Goal: Information Seeking & Learning: Learn about a topic

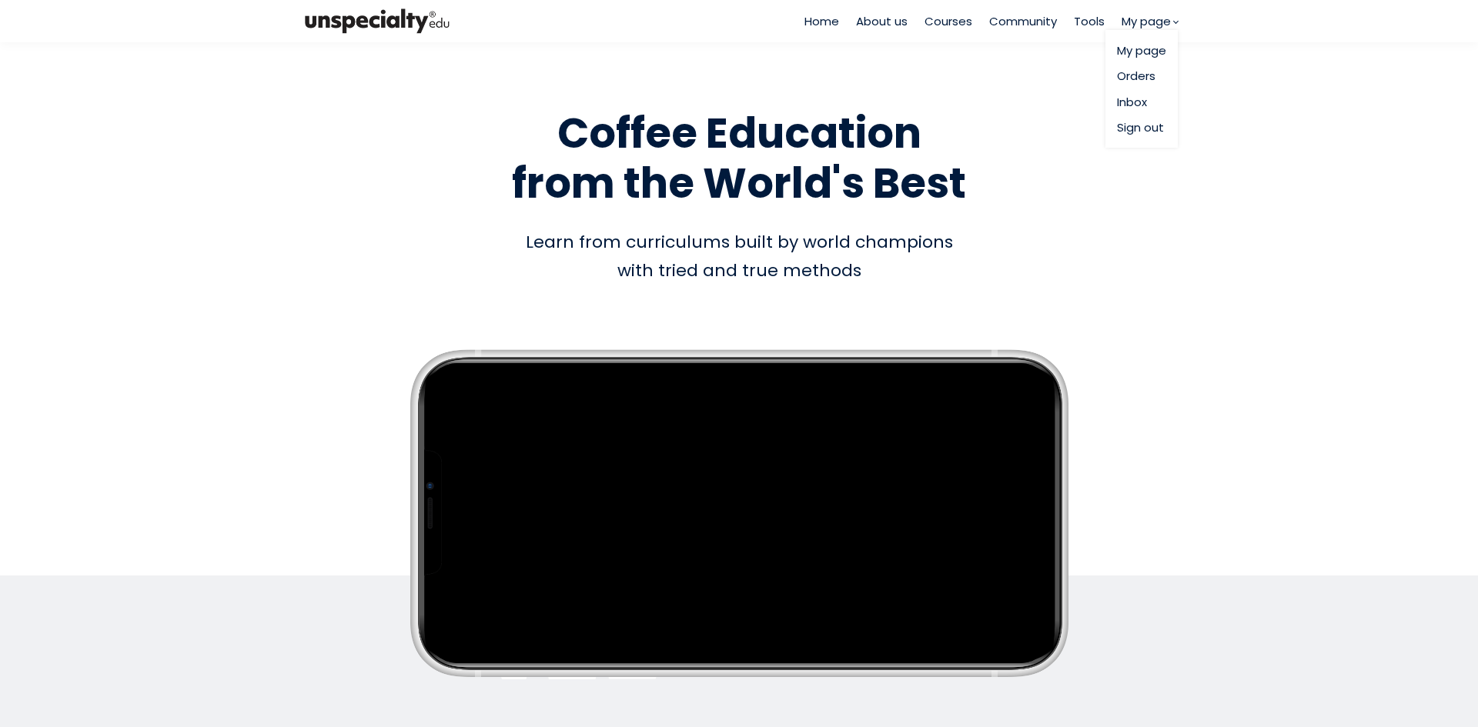
click at [1141, 57] on link "My page" at bounding box center [1141, 51] width 49 height 18
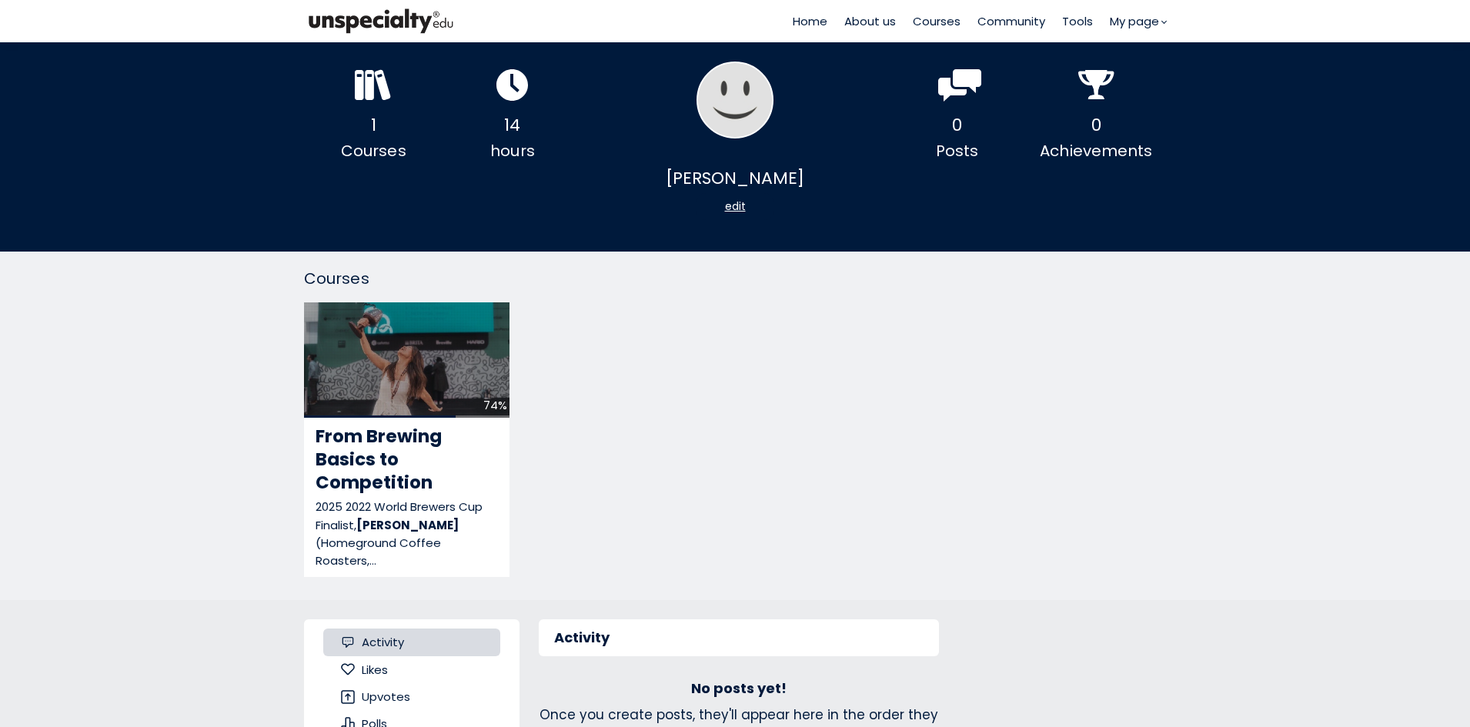
click at [373, 107] on div at bounding box center [373, 88] width 38 height 38
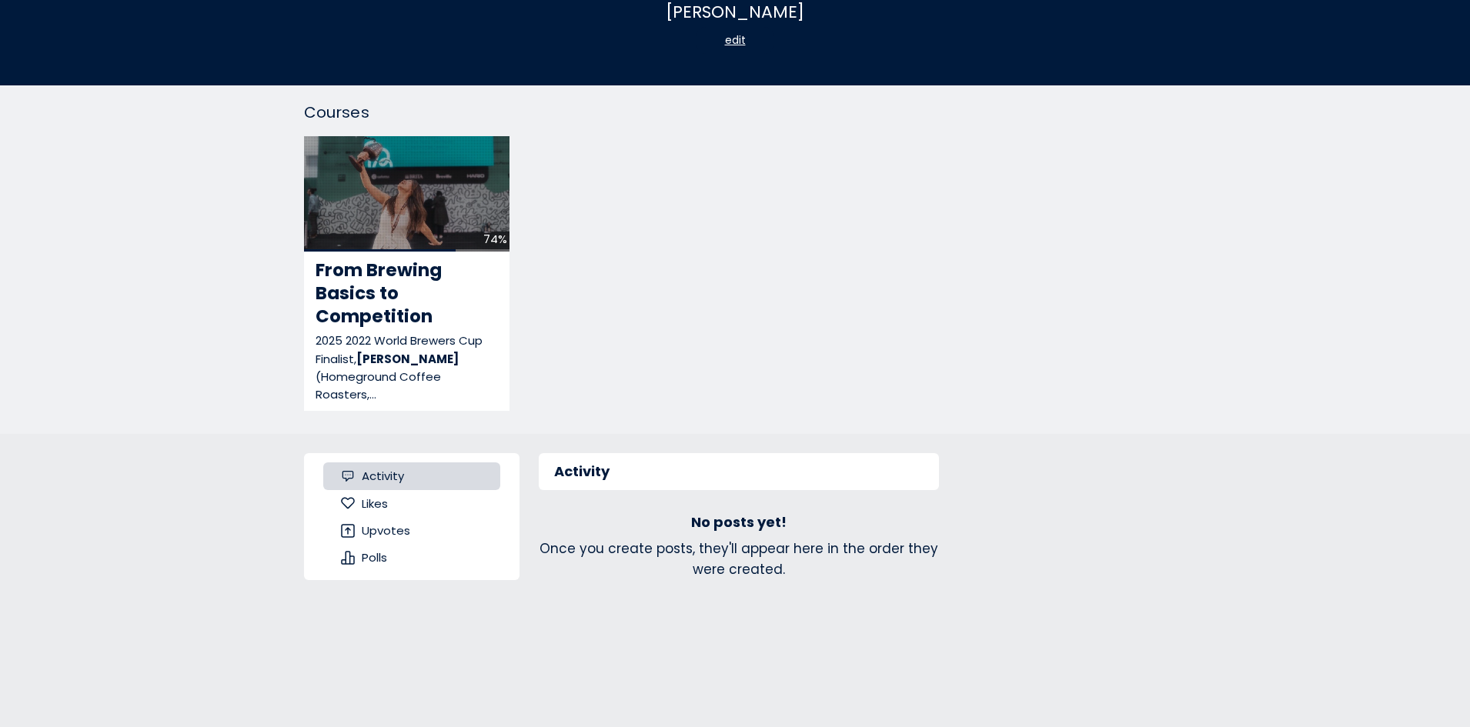
scroll to position [308, 0]
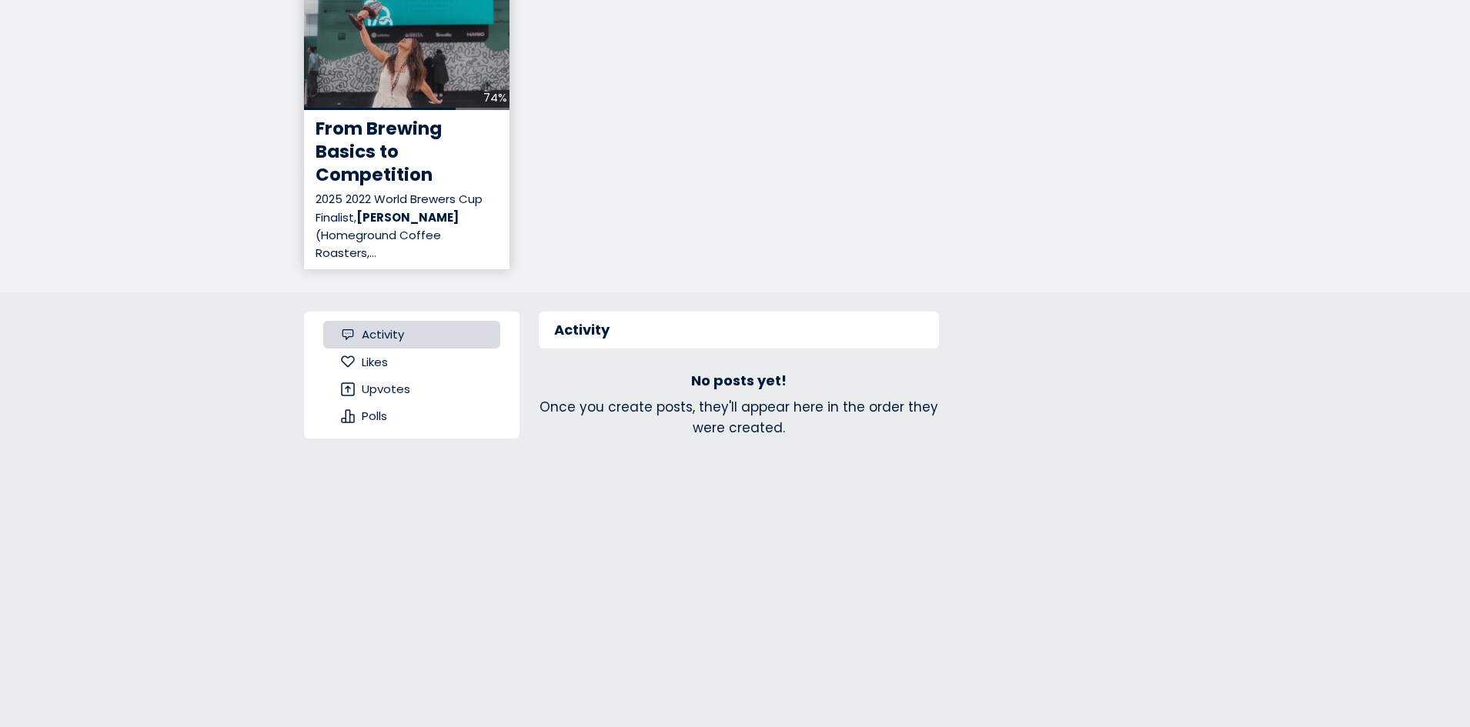
click at [405, 211] on b "Elysia Tan" at bounding box center [407, 217] width 102 height 16
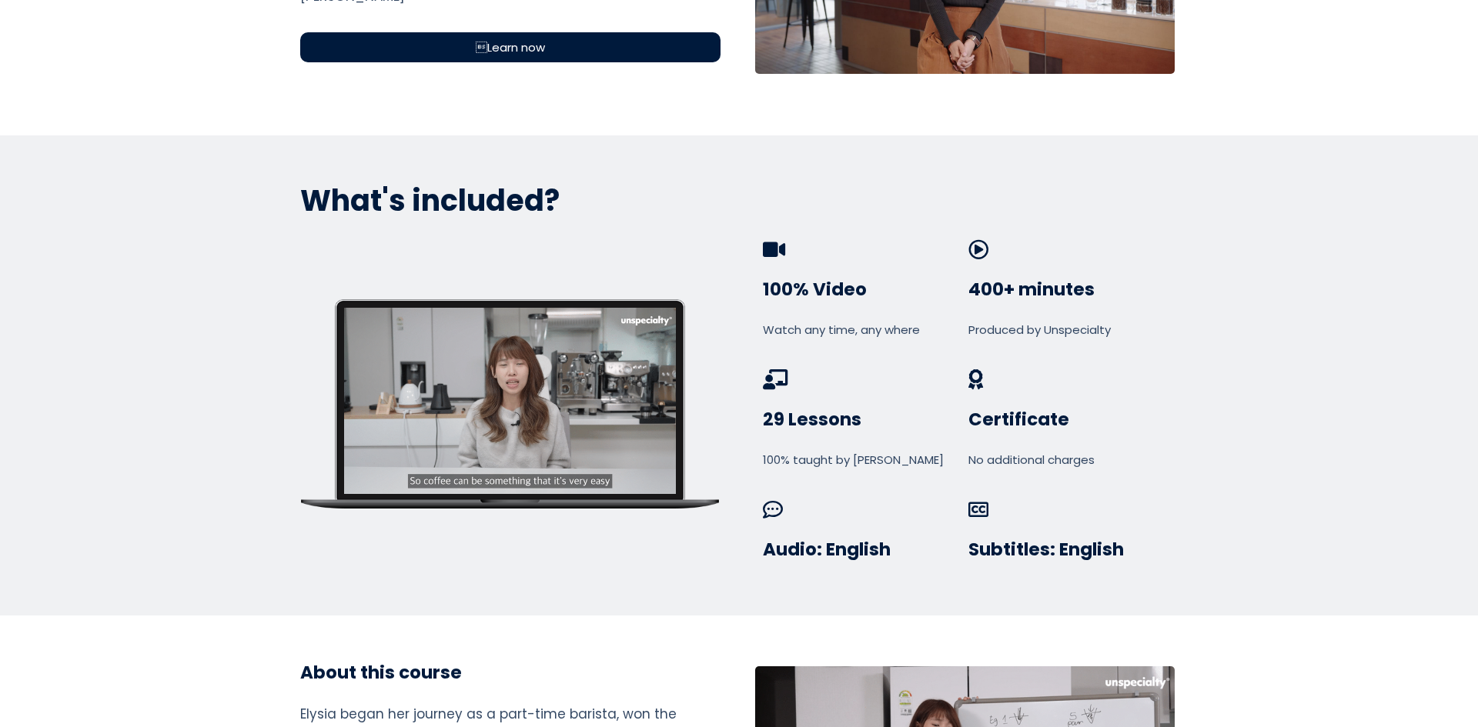
click at [677, 33] on div "Learn now" at bounding box center [510, 47] width 420 height 30
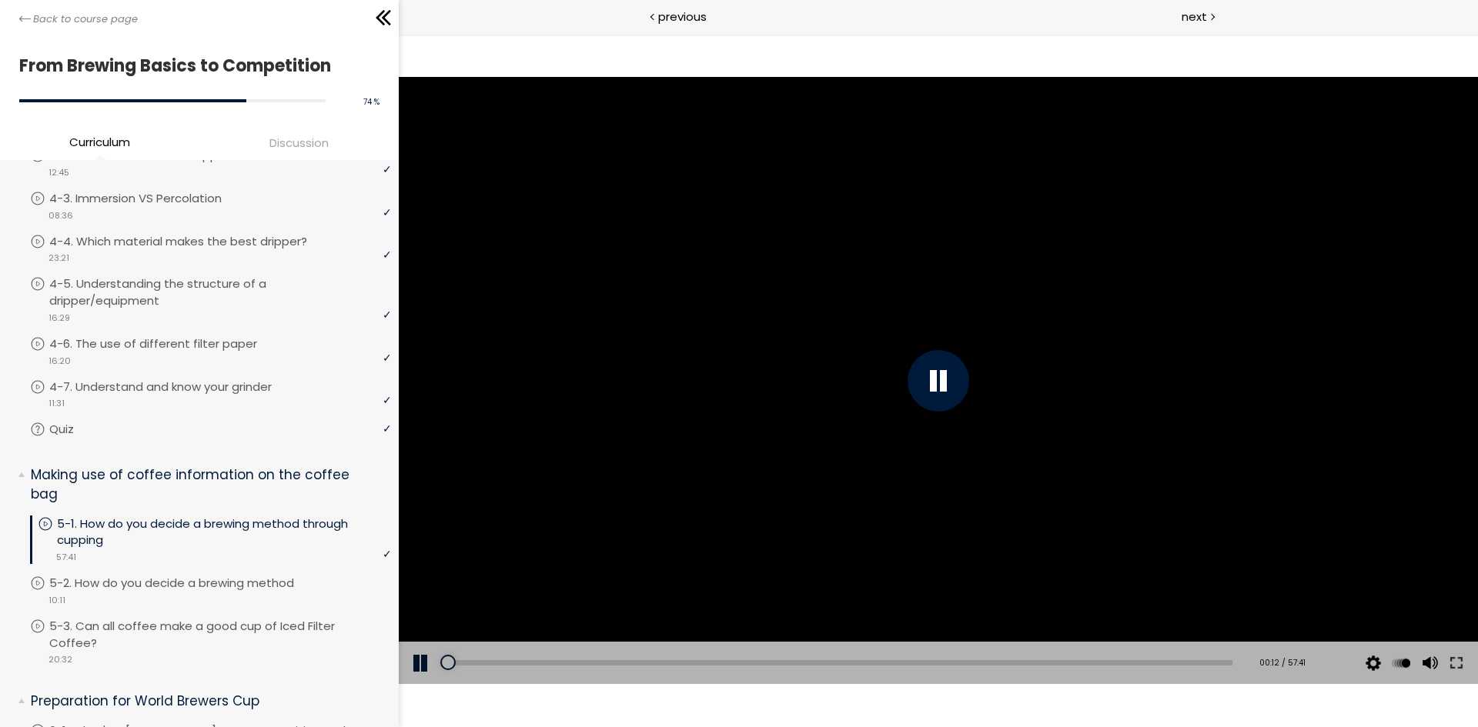
scroll to position [1231, 0]
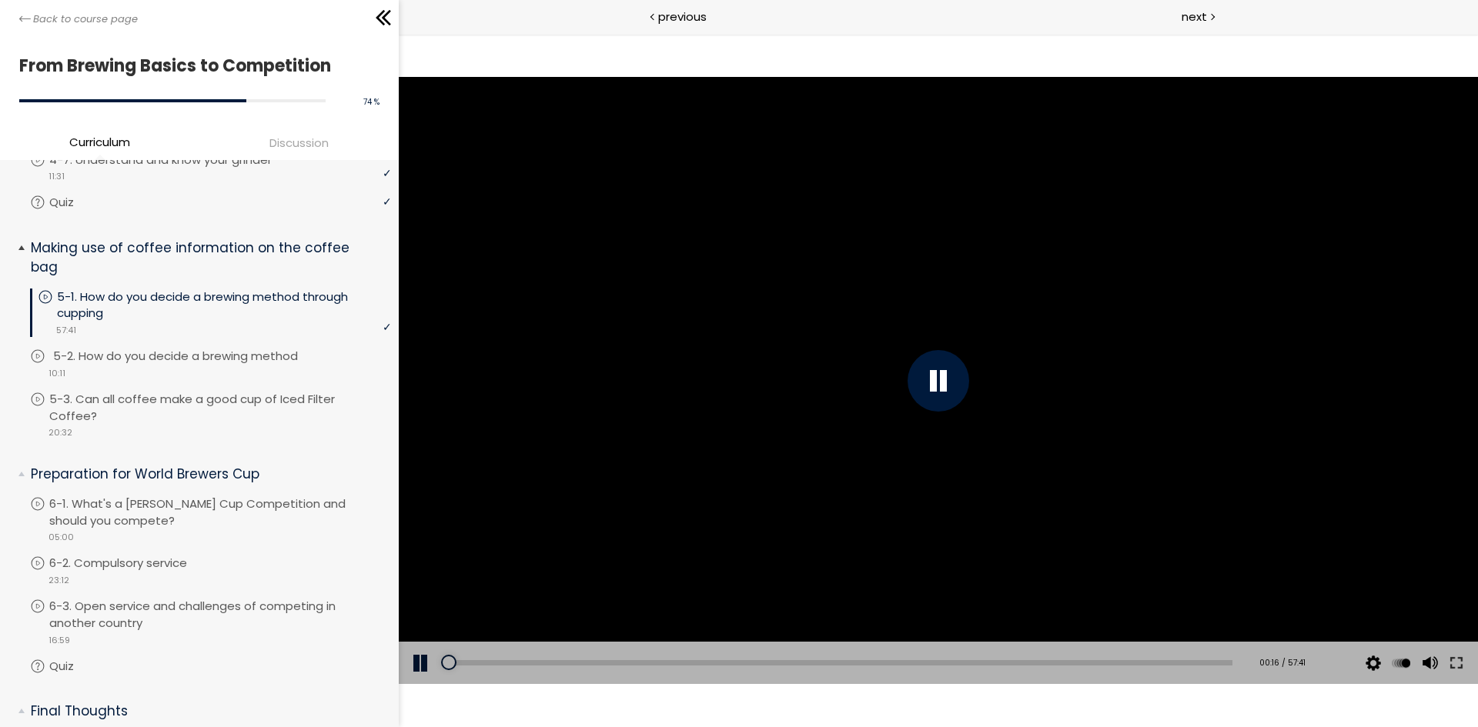
click at [204, 349] on p "5-2. How do you decide a brewing method" at bounding box center [191, 356] width 276 height 17
click at [961, 374] on div at bounding box center [938, 381] width 62 height 62
click at [1462, 665] on button at bounding box center [1456, 663] width 28 height 43
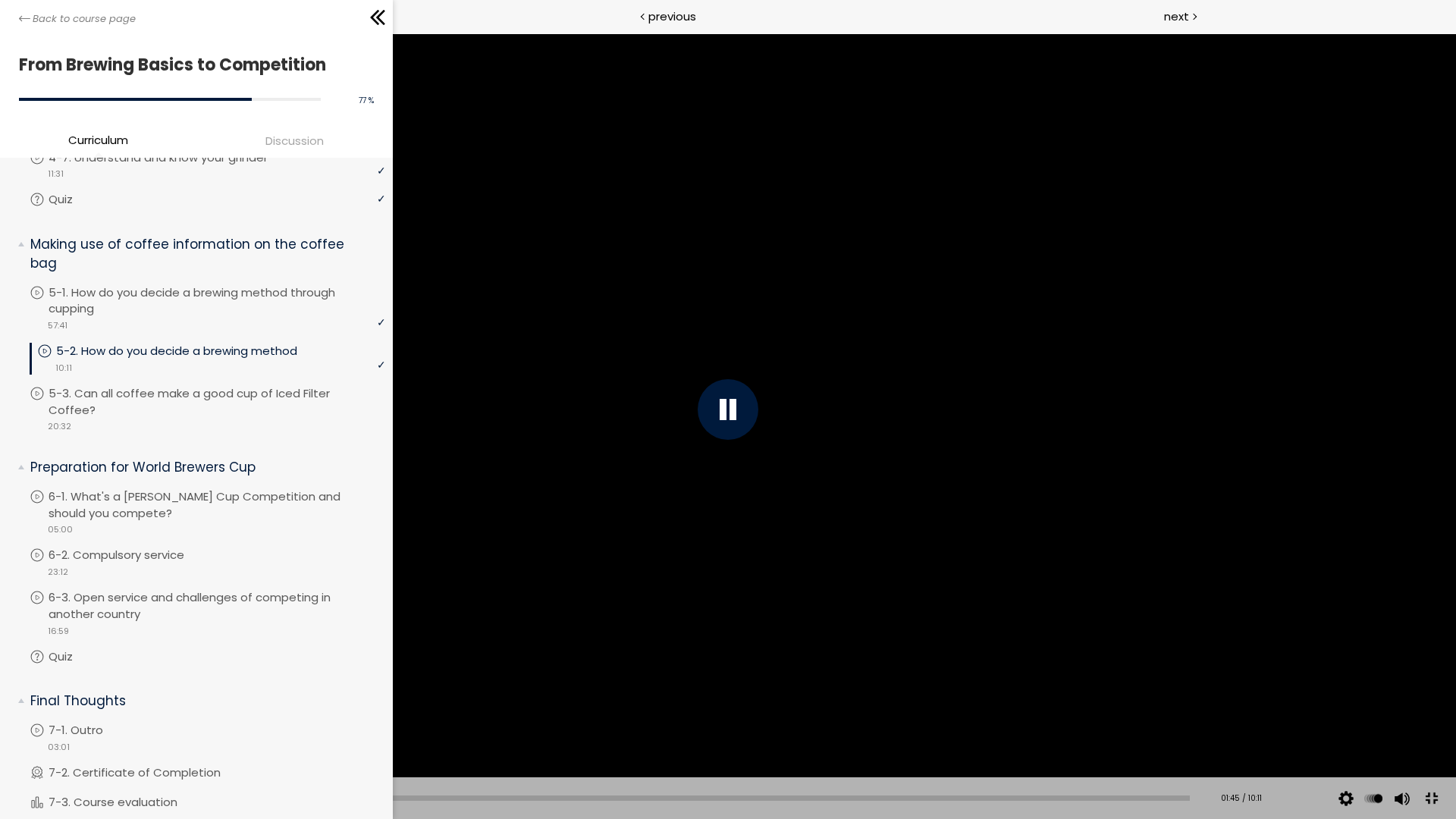
click at [1006, 551] on div at bounding box center [728, 409] width 1456 height 819
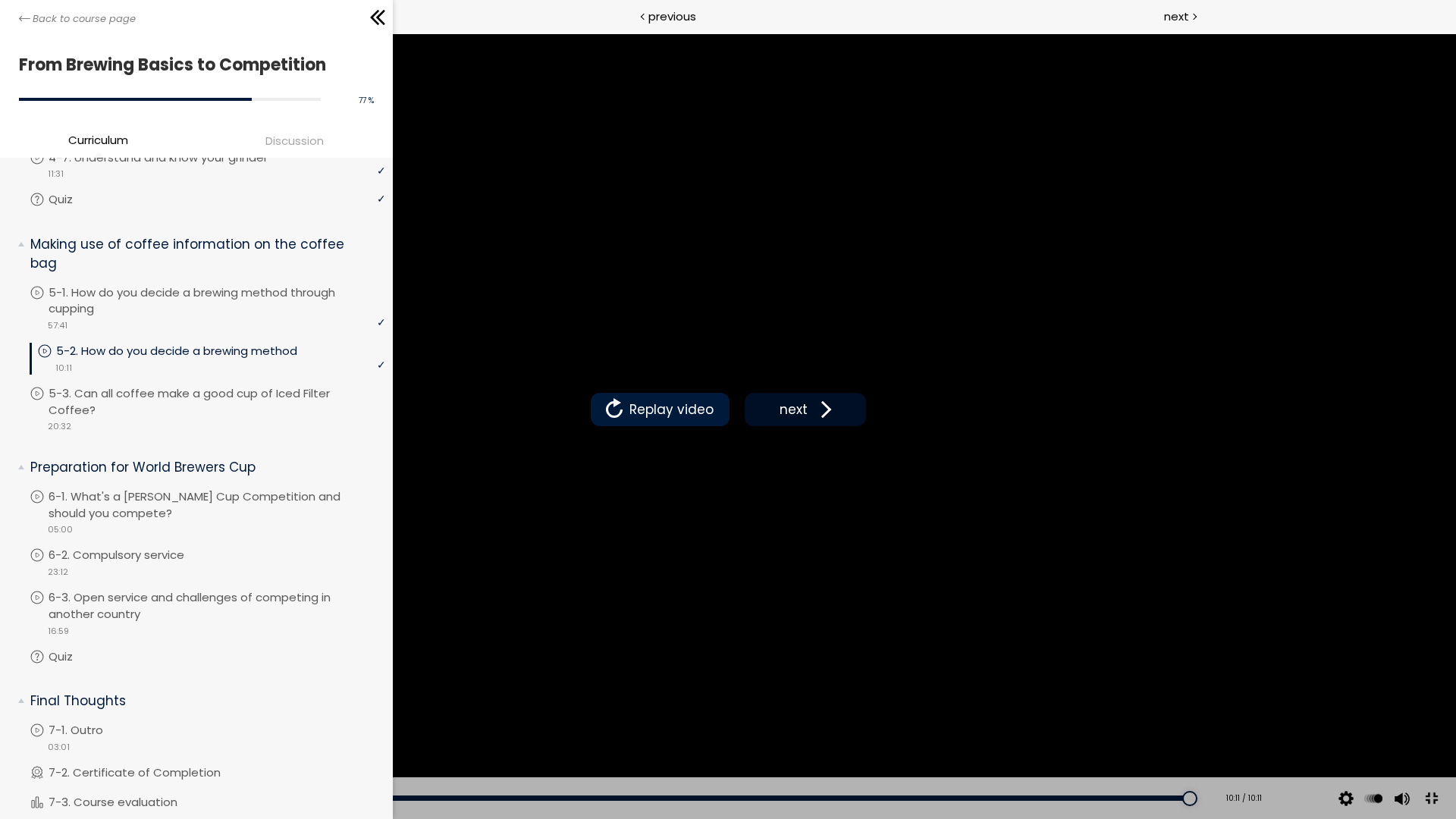
click at [825, 409] on span at bounding box center [823, 409] width 23 height 23
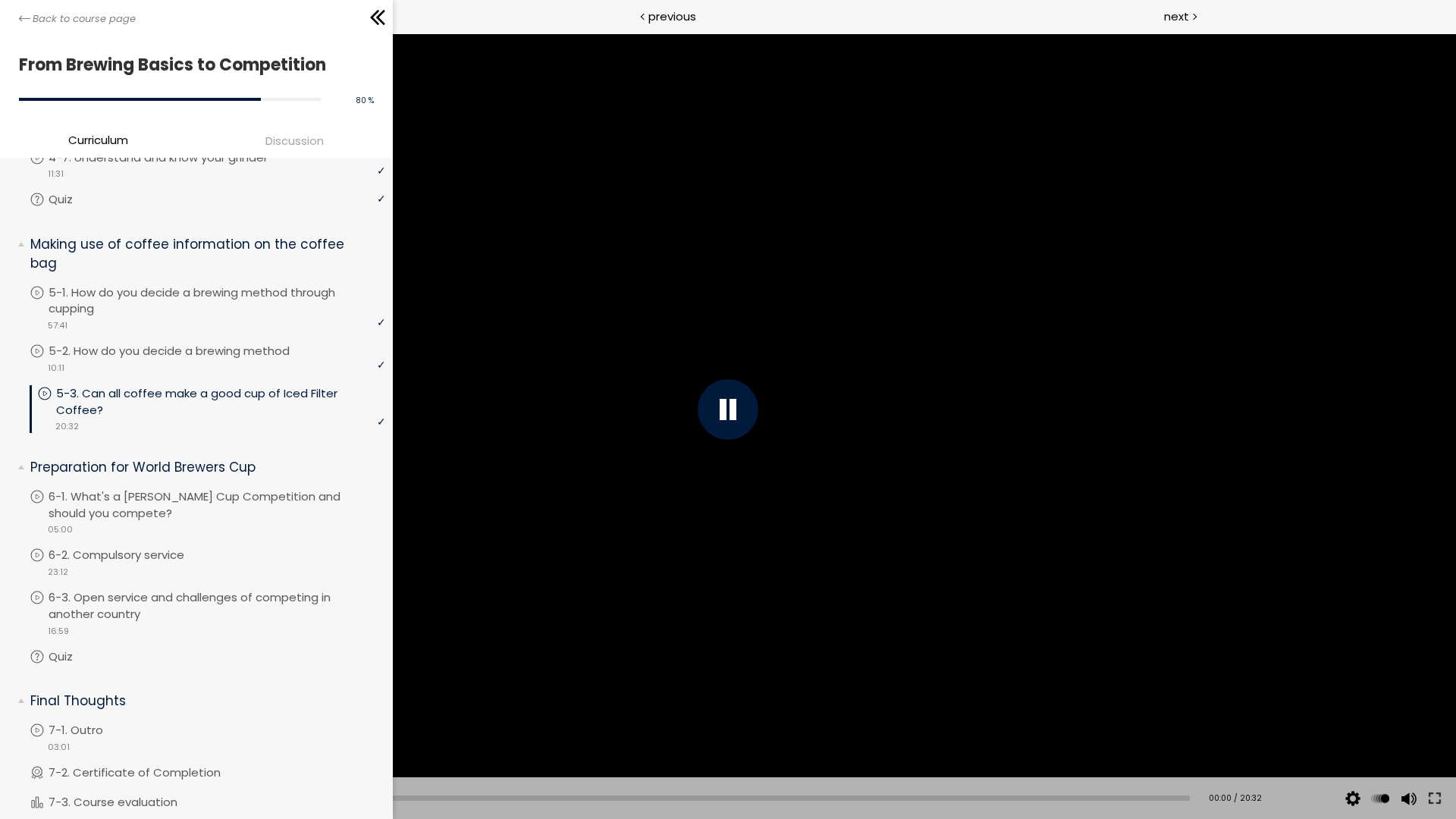
click at [709, 415] on div at bounding box center [728, 410] width 61 height 61
click at [1441, 798] on button at bounding box center [1434, 798] width 28 height 42
click at [1067, 587] on div at bounding box center [728, 409] width 1456 height 819
click at [1068, 587] on div at bounding box center [728, 409] width 1456 height 819
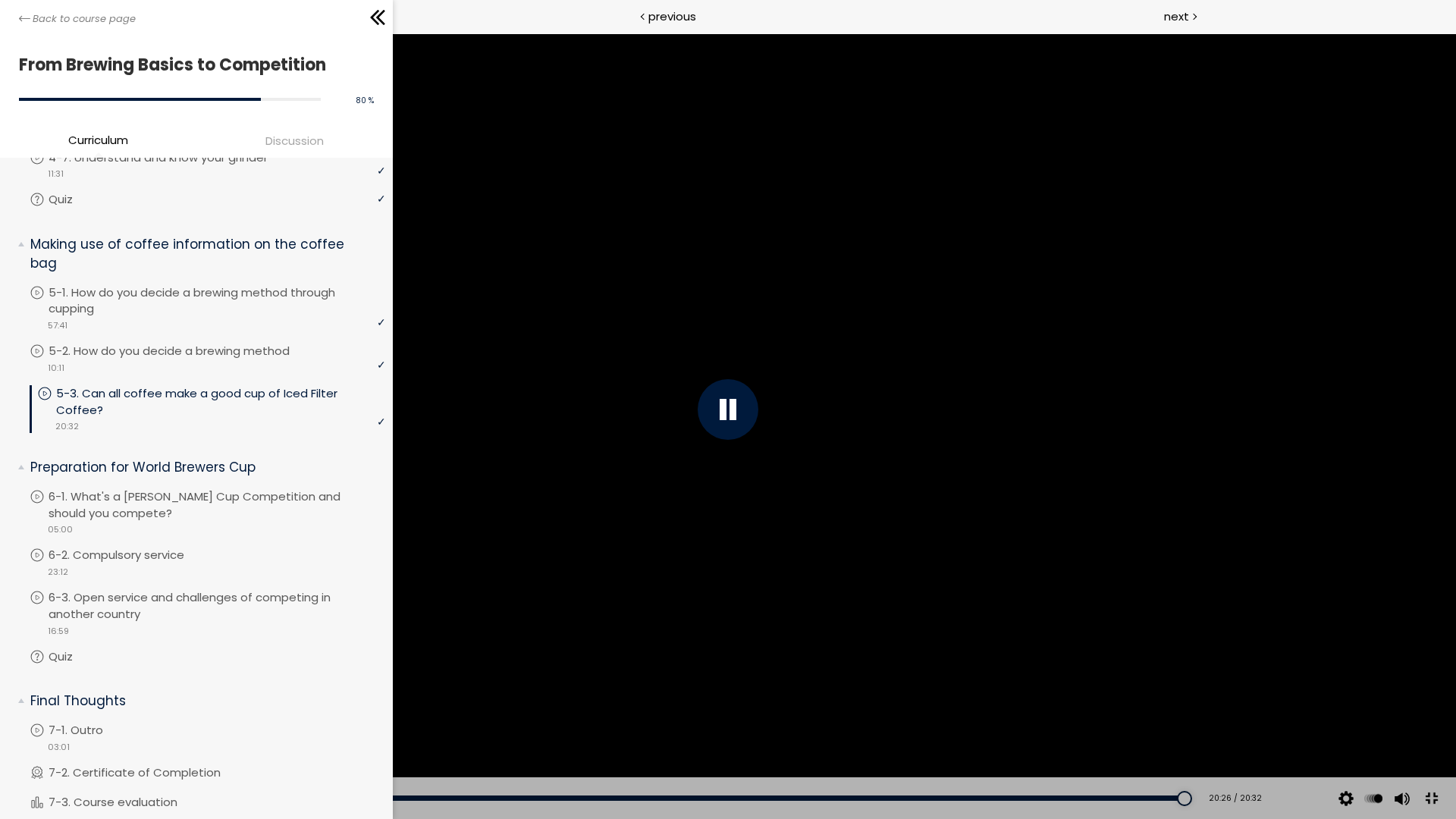
click at [1434, 795] on button at bounding box center [1430, 799] width 34 height 34
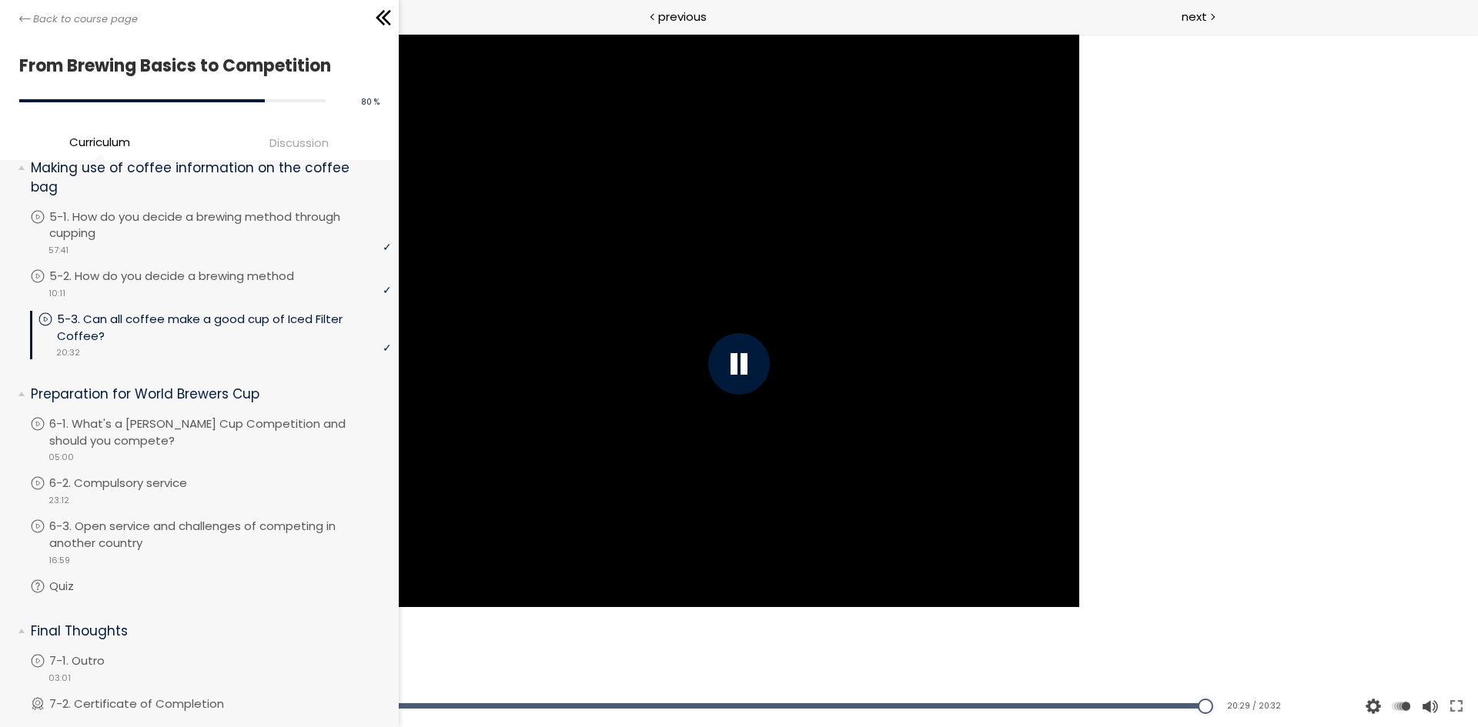
scroll to position [1384, 0]
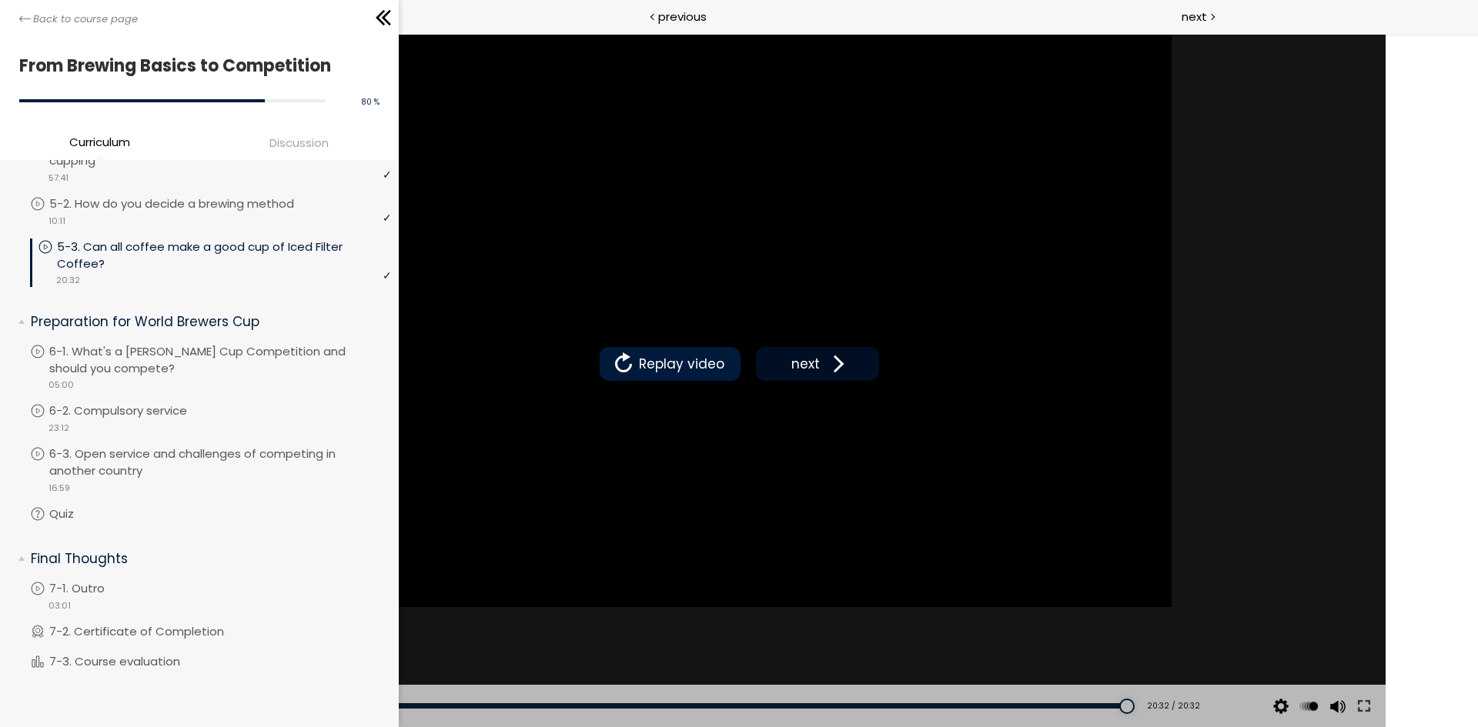
click at [787, 354] on span "next" at bounding box center [805, 364] width 36 height 20
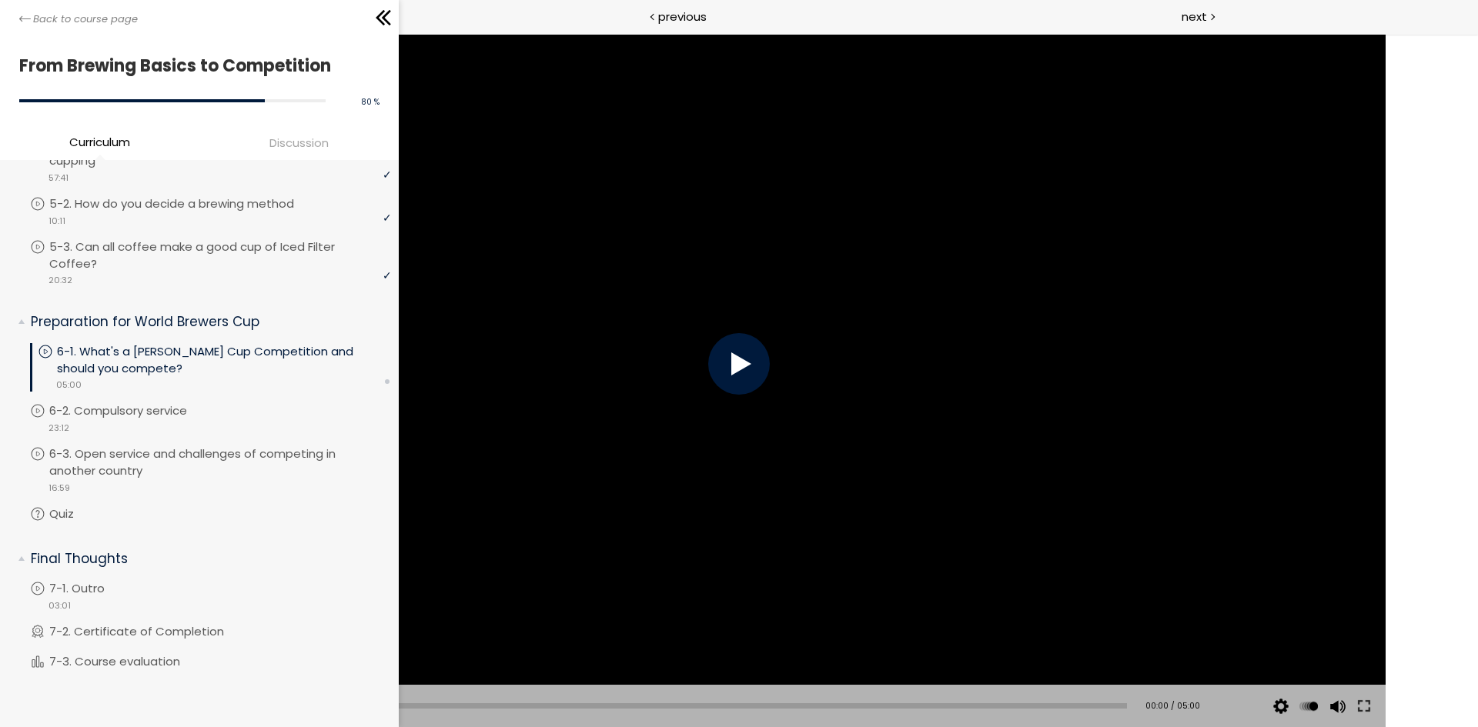
click at [708, 351] on div at bounding box center [739, 364] width 62 height 62
click at [708, 344] on div at bounding box center [739, 364] width 62 height 62
click at [1350, 685] on button at bounding box center [1364, 706] width 28 height 43
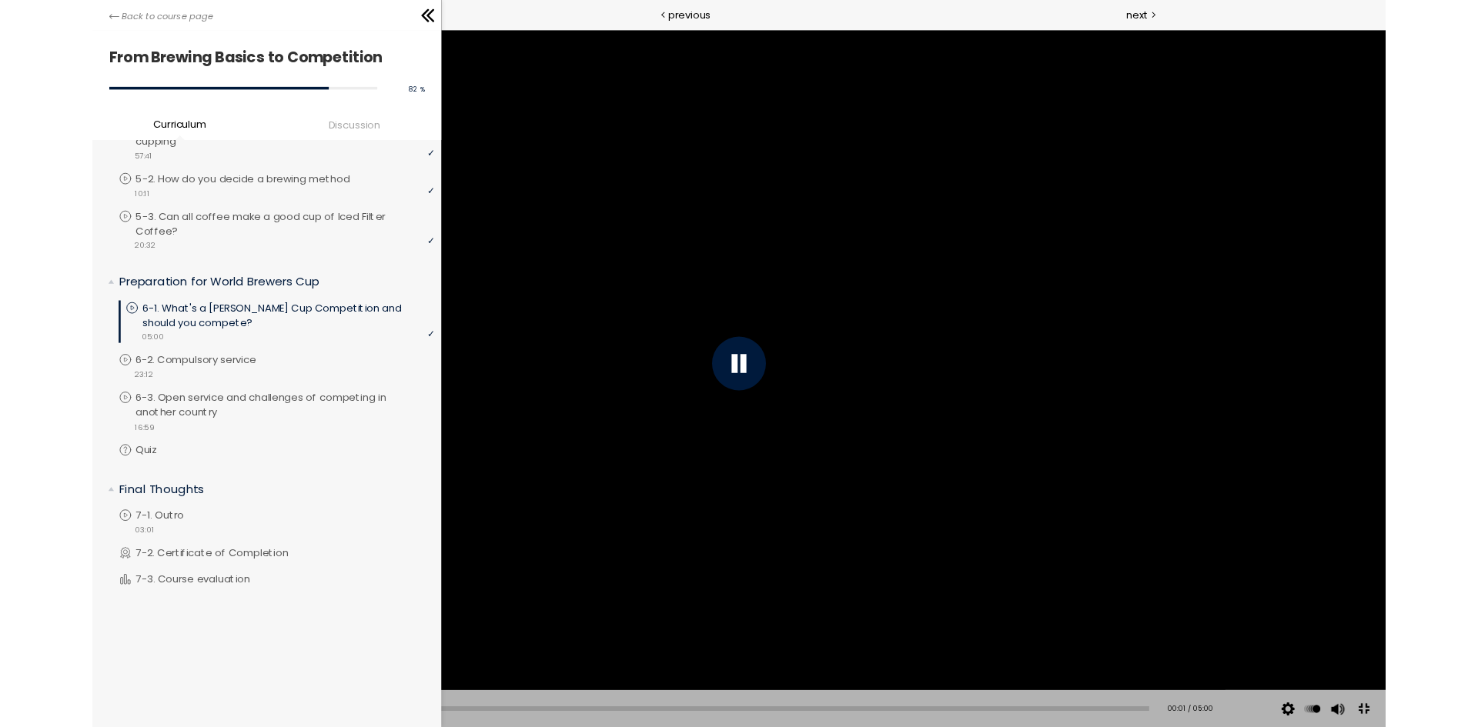
scroll to position [1281, 0]
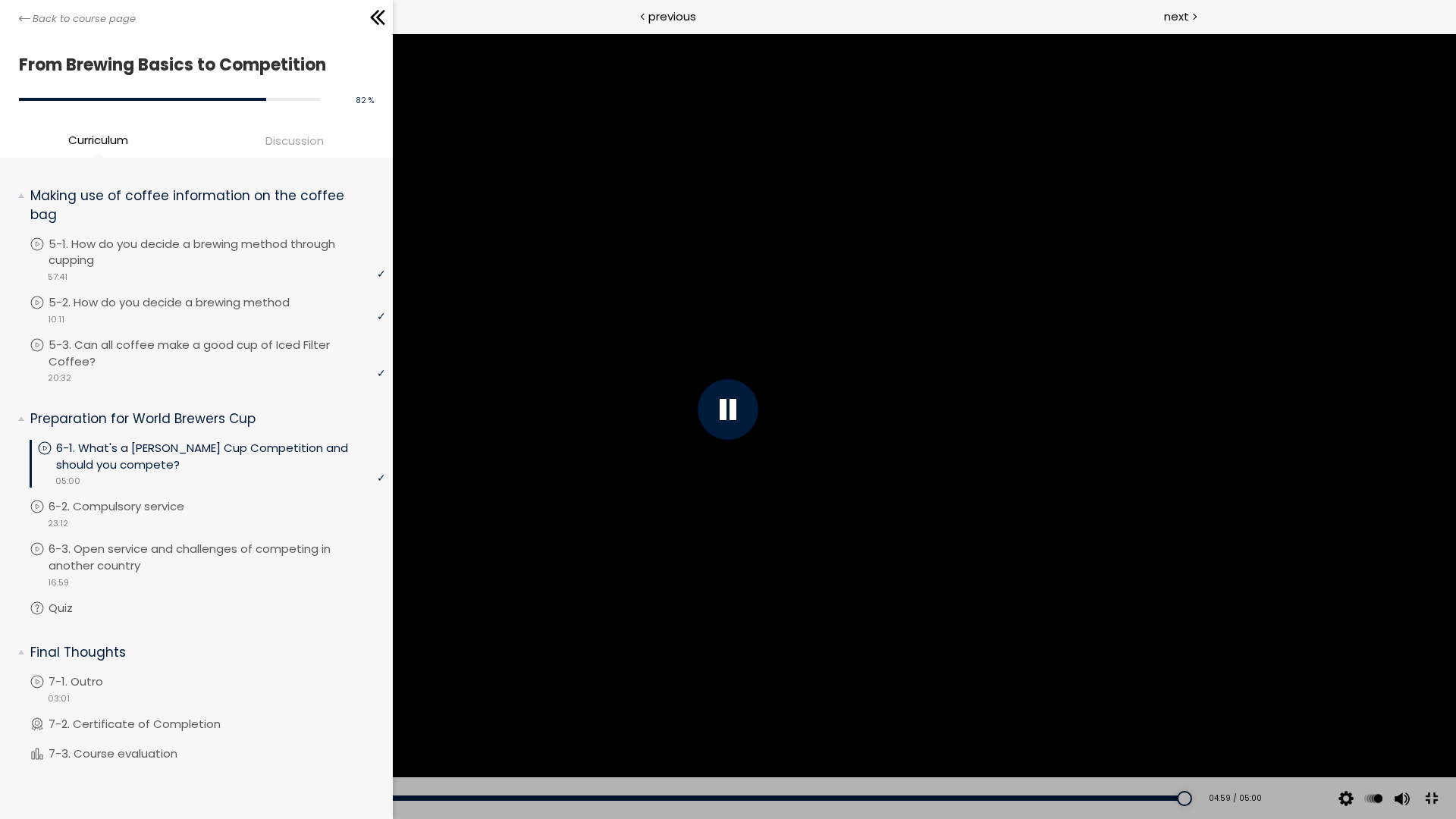
click at [1433, 798] on button at bounding box center [1430, 799] width 34 height 34
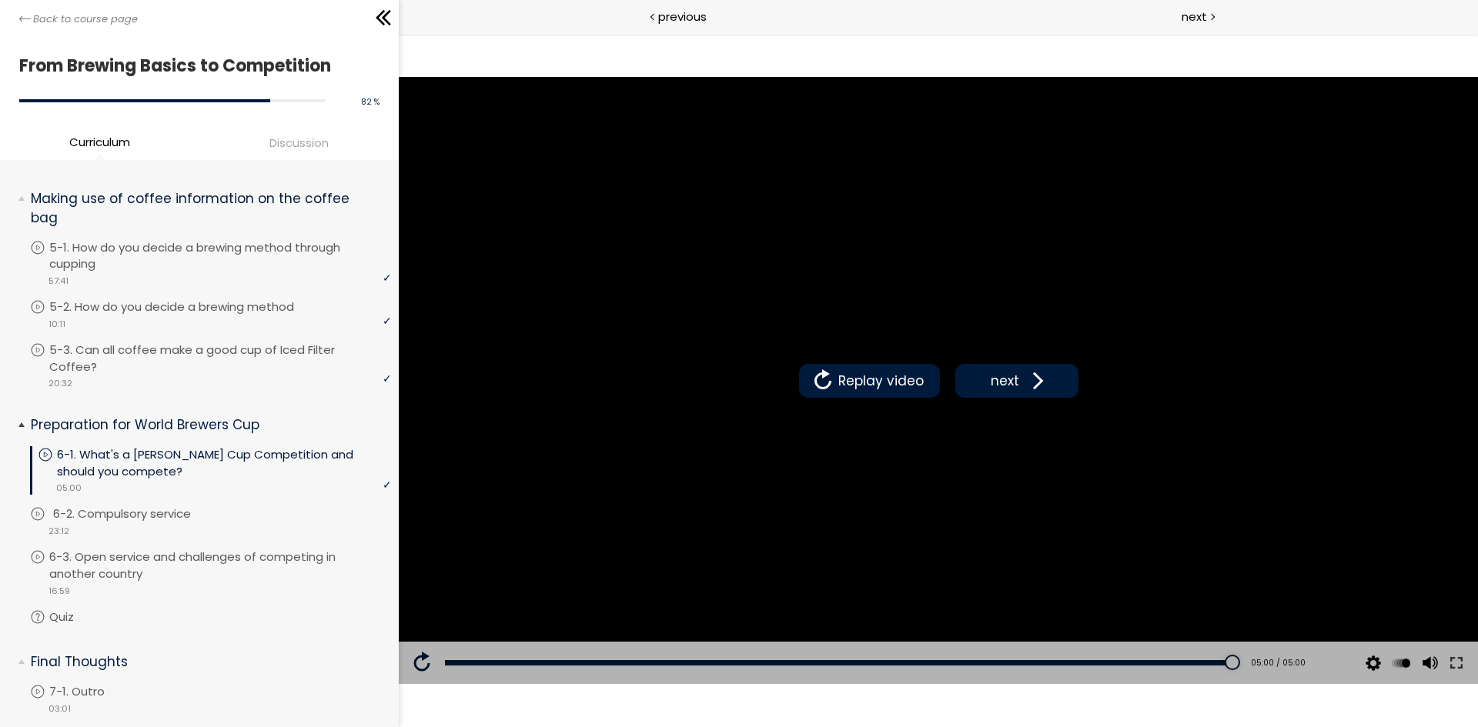
click at [158, 516] on p "6-2. Compulsory service" at bounding box center [137, 514] width 169 height 17
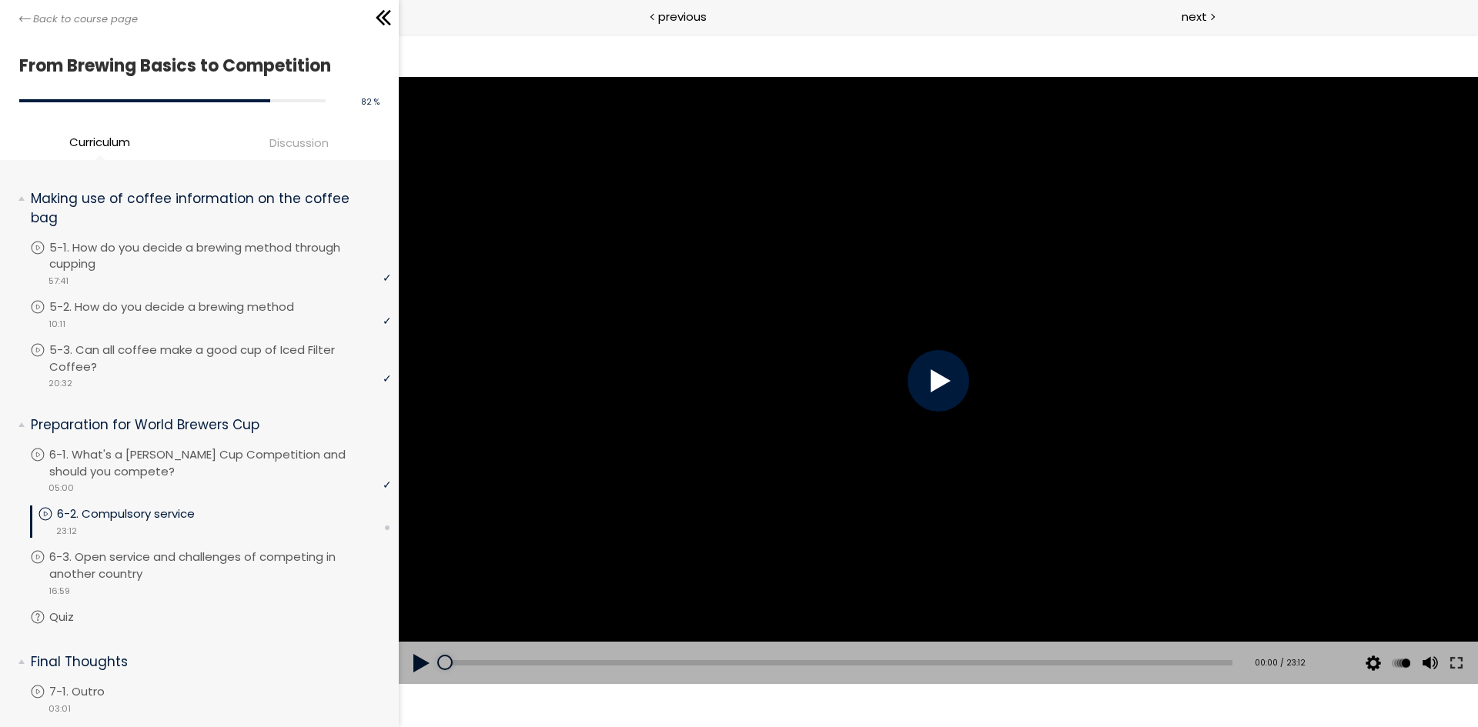
click at [943, 367] on div at bounding box center [938, 381] width 62 height 62
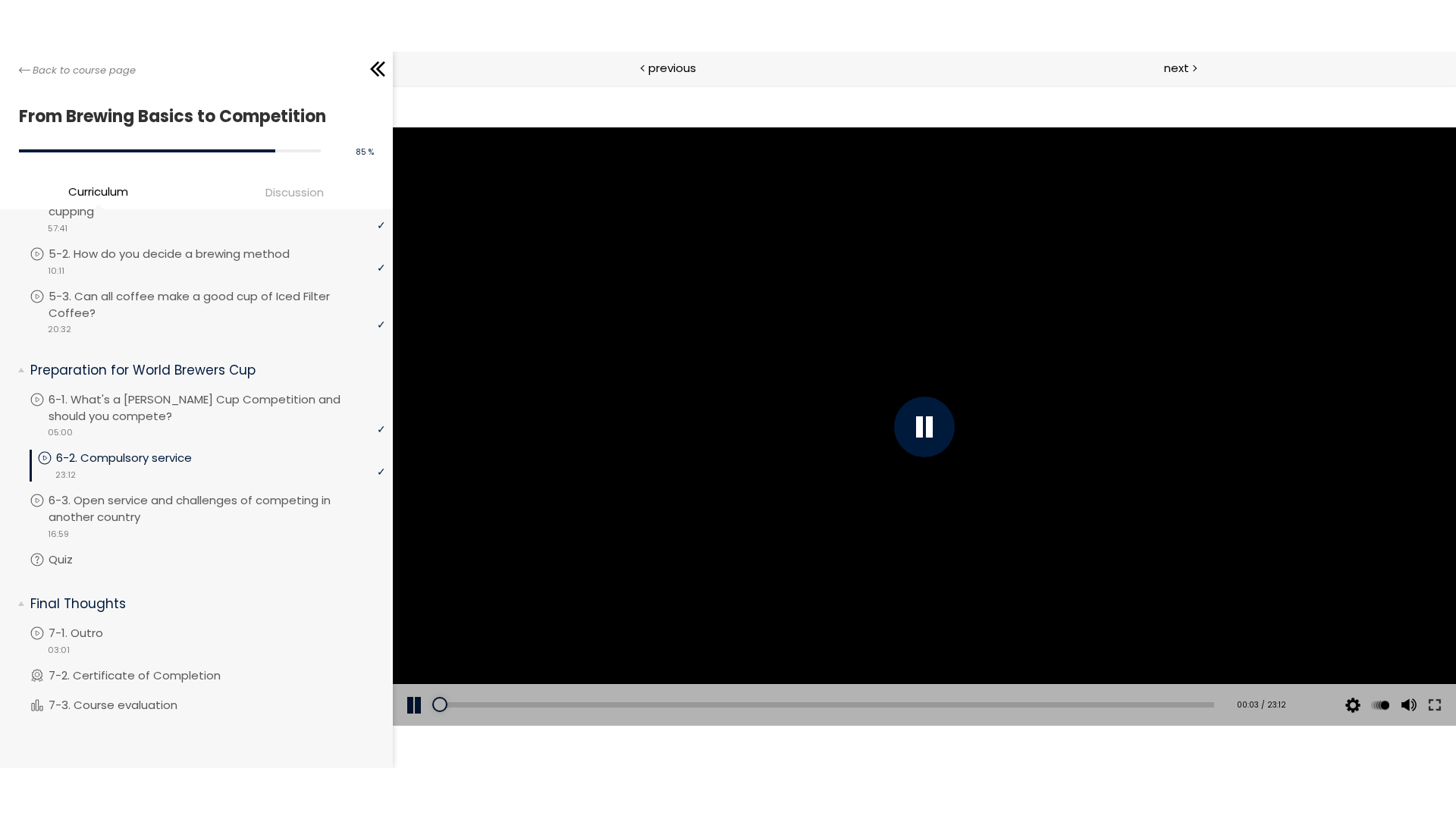
scroll to position [1364, 0]
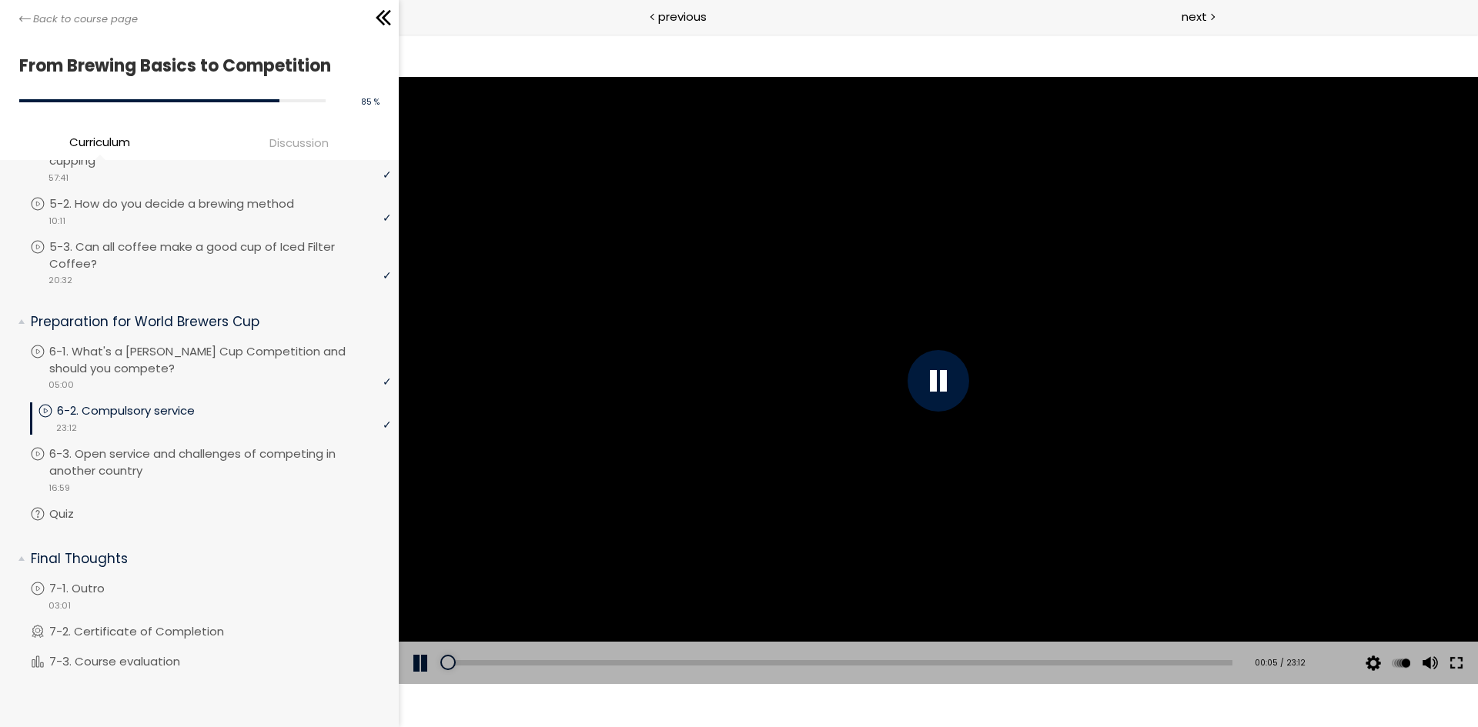
click at [1446, 661] on button at bounding box center [1456, 663] width 28 height 43
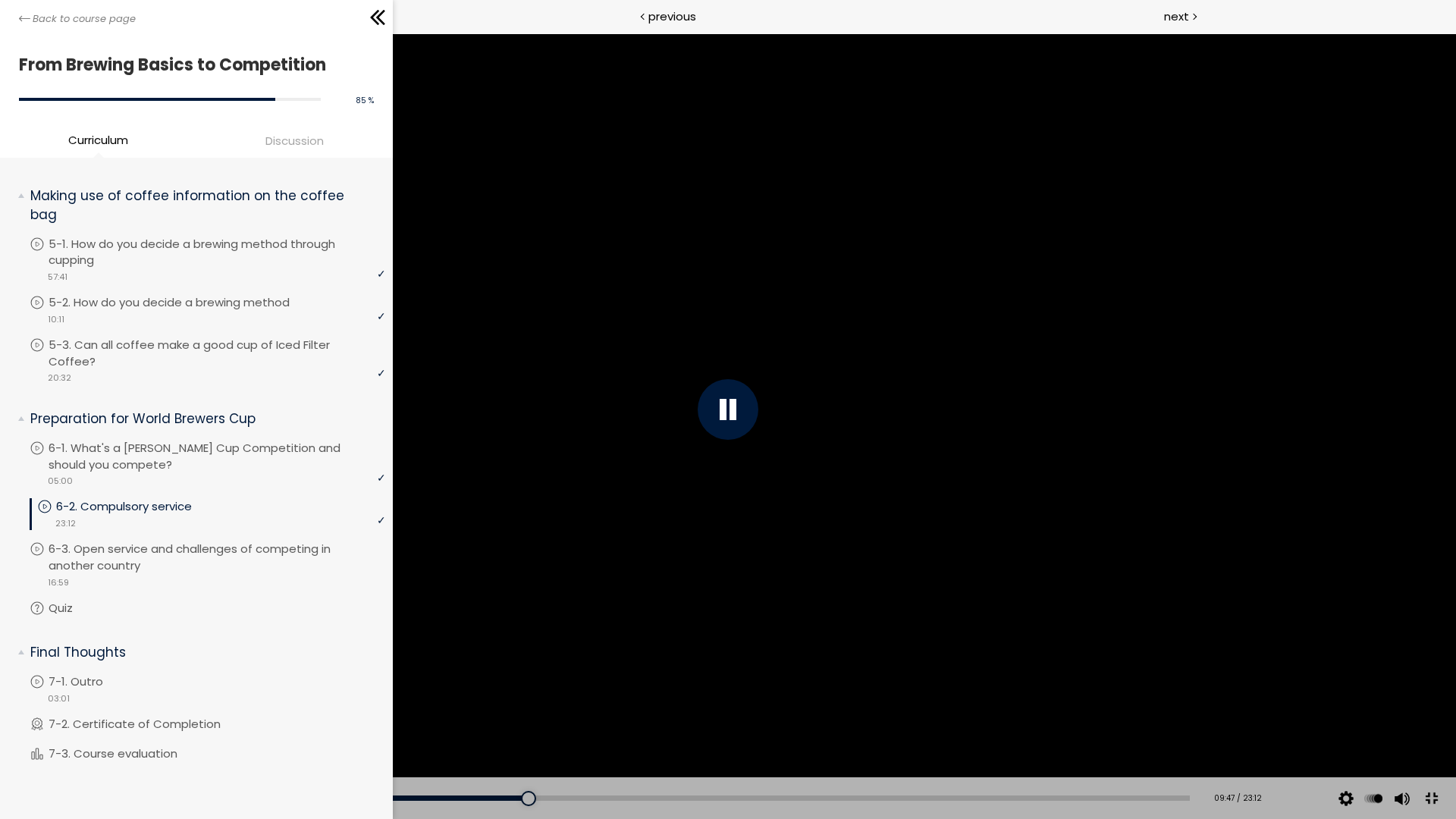
click at [904, 340] on div at bounding box center [728, 409] width 1456 height 819
click at [483, 799] on div "09:00" at bounding box center [617, 797] width 1144 height 5
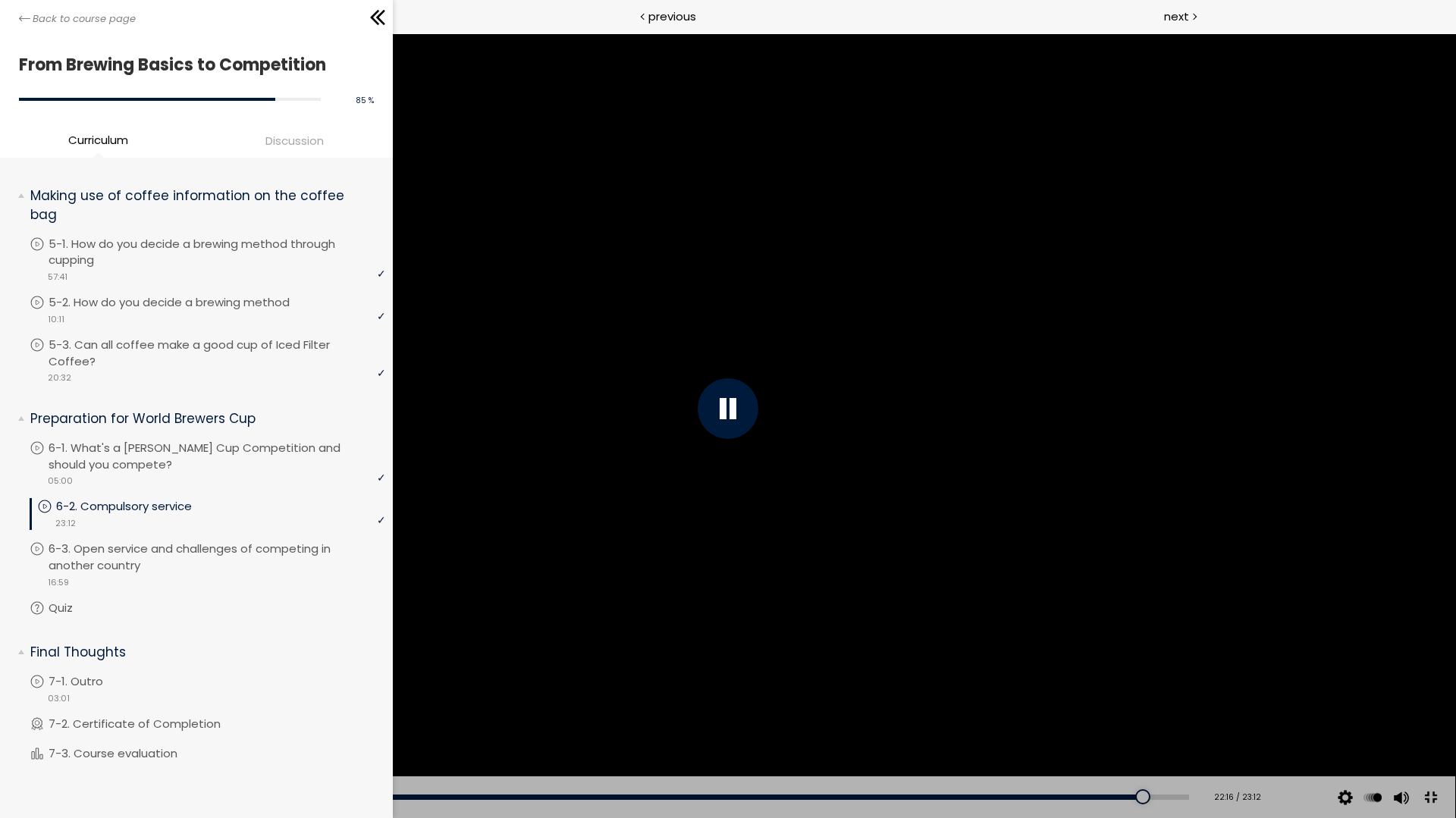
click at [538, 482] on div at bounding box center [728, 409] width 1454 height 818
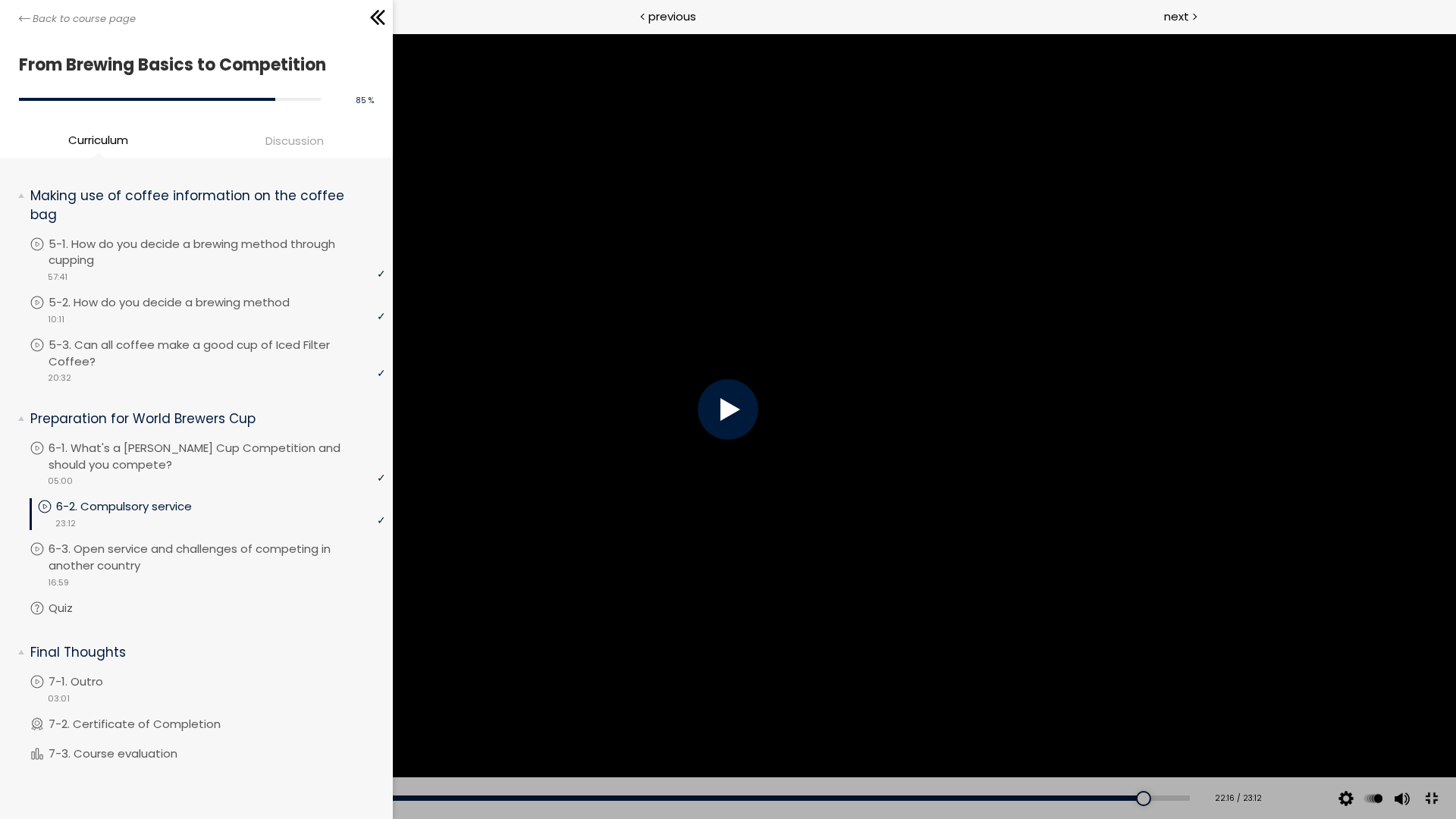
click at [538, 482] on div at bounding box center [728, 409] width 1456 height 819
click at [1430, 792] on button at bounding box center [1430, 799] width 34 height 34
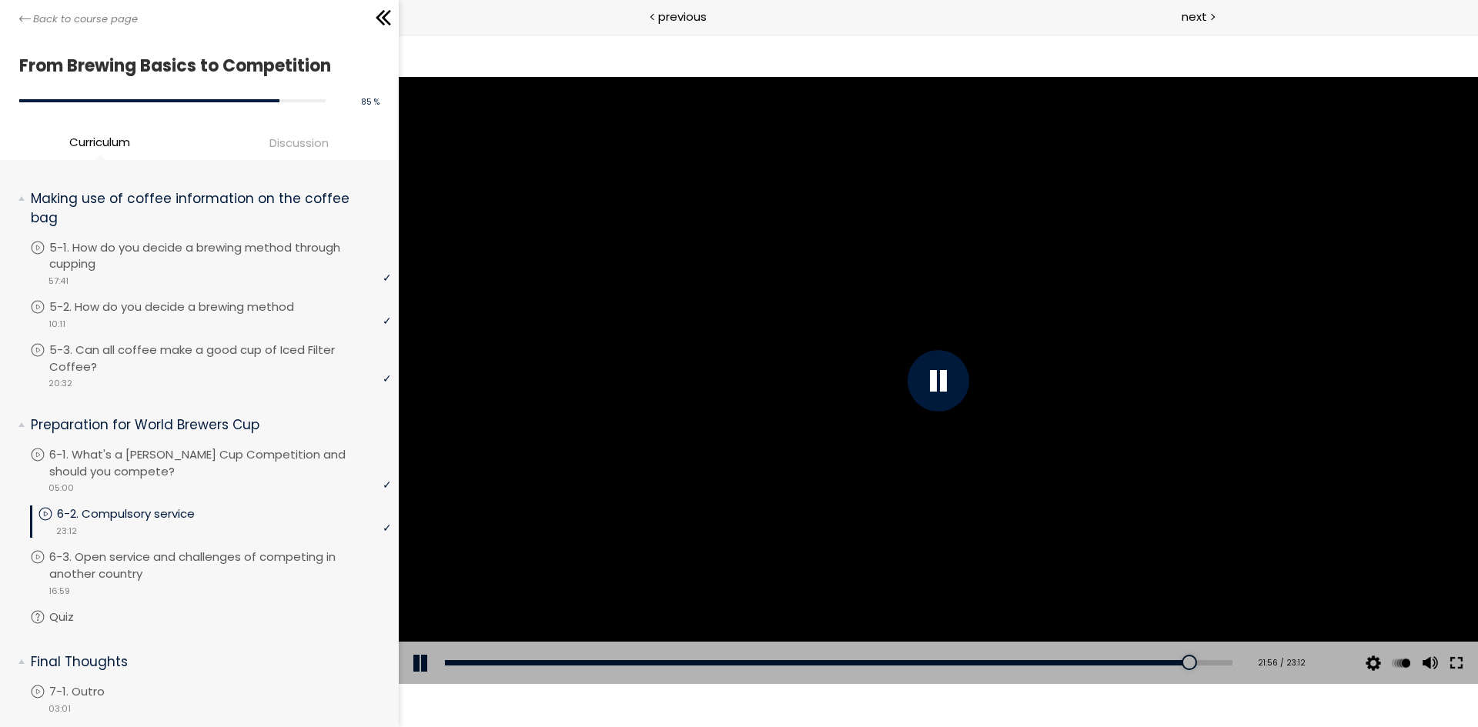
click at [1455, 660] on button at bounding box center [1456, 663] width 28 height 43
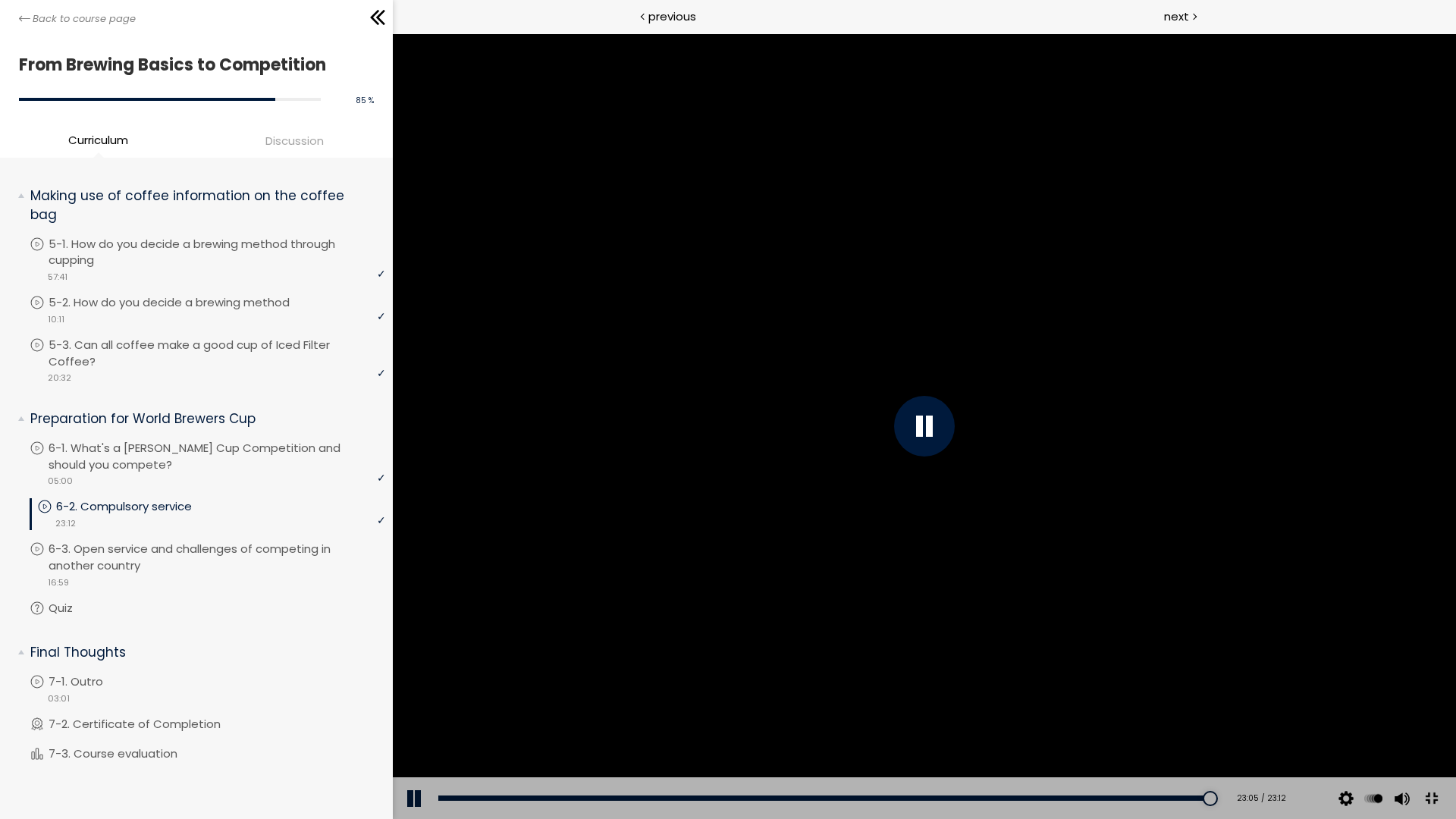
click at [1448, 816] on button at bounding box center [1430, 799] width 34 height 34
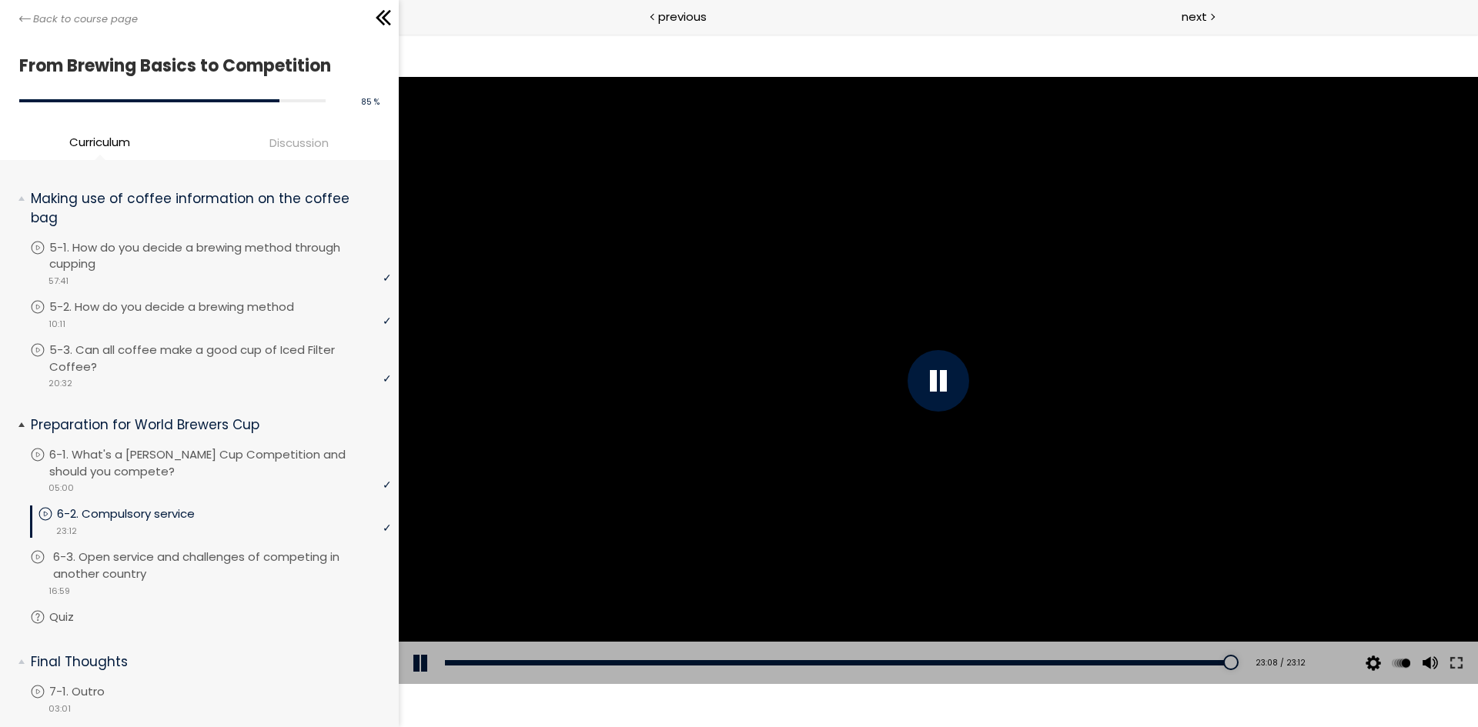
click at [222, 570] on p "6-3. Open service and challenges of competing in another country" at bounding box center [224, 566] width 342 height 34
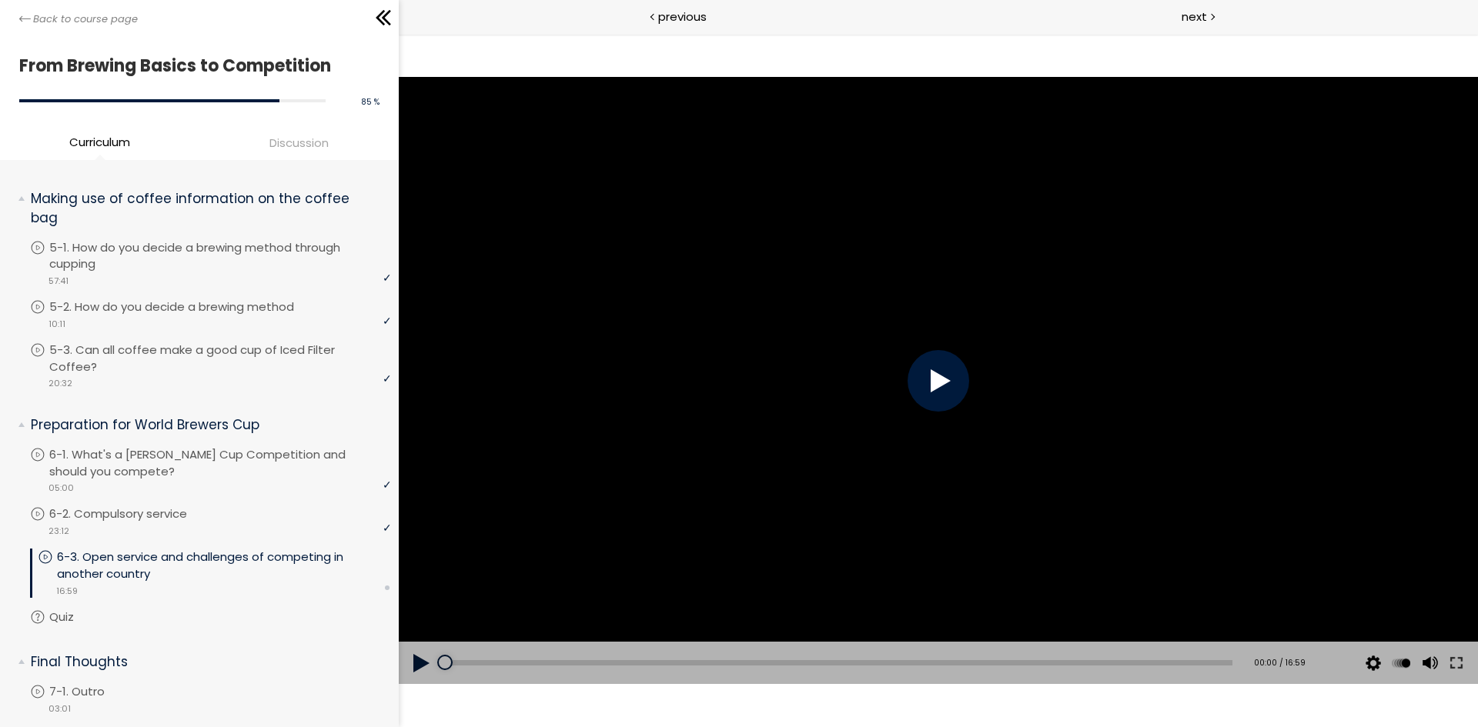
click at [413, 663] on button at bounding box center [422, 663] width 46 height 43
click at [1452, 661] on button at bounding box center [1456, 663] width 28 height 43
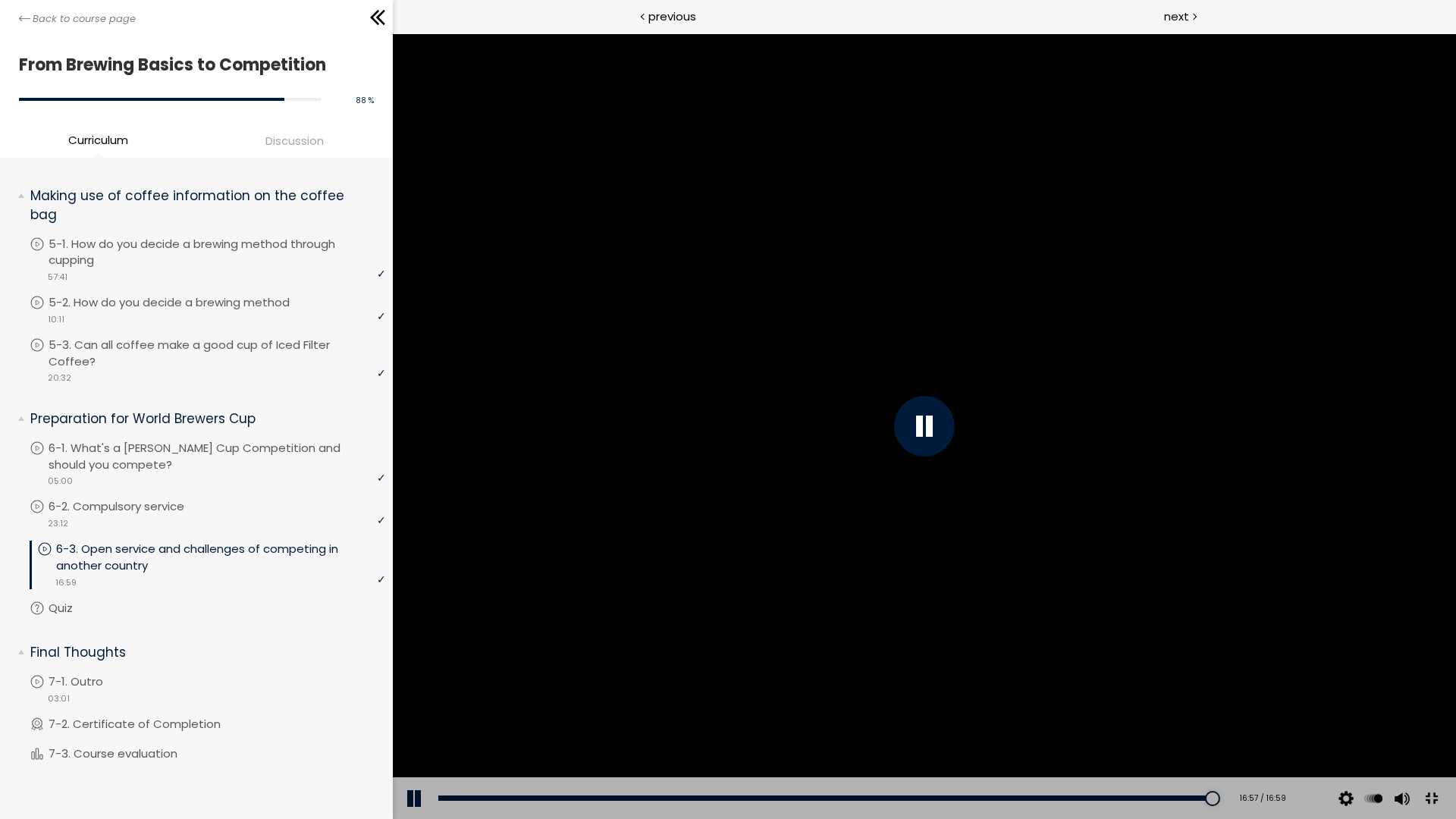
click at [1448, 816] on button at bounding box center [1430, 799] width 34 height 34
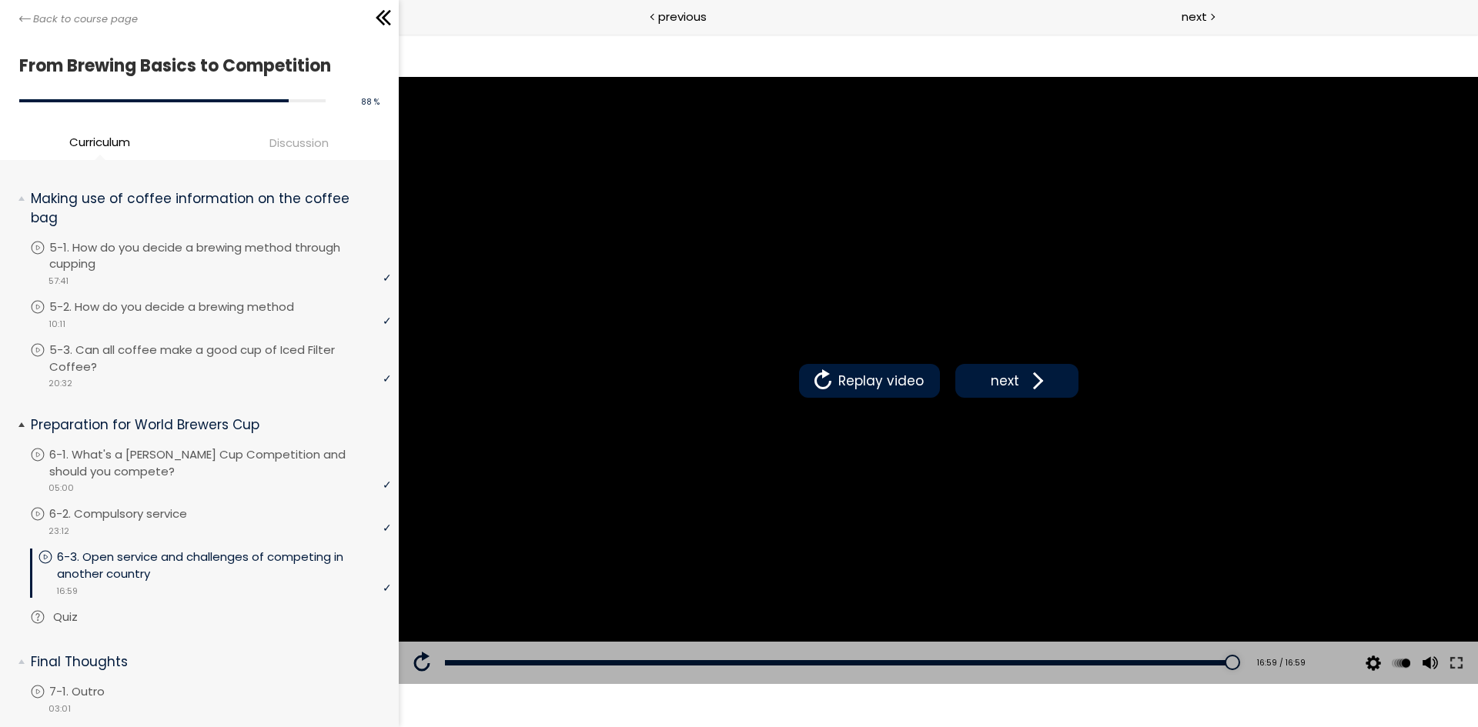
click at [70, 610] on p "Quiz" at bounding box center [80, 617] width 55 height 17
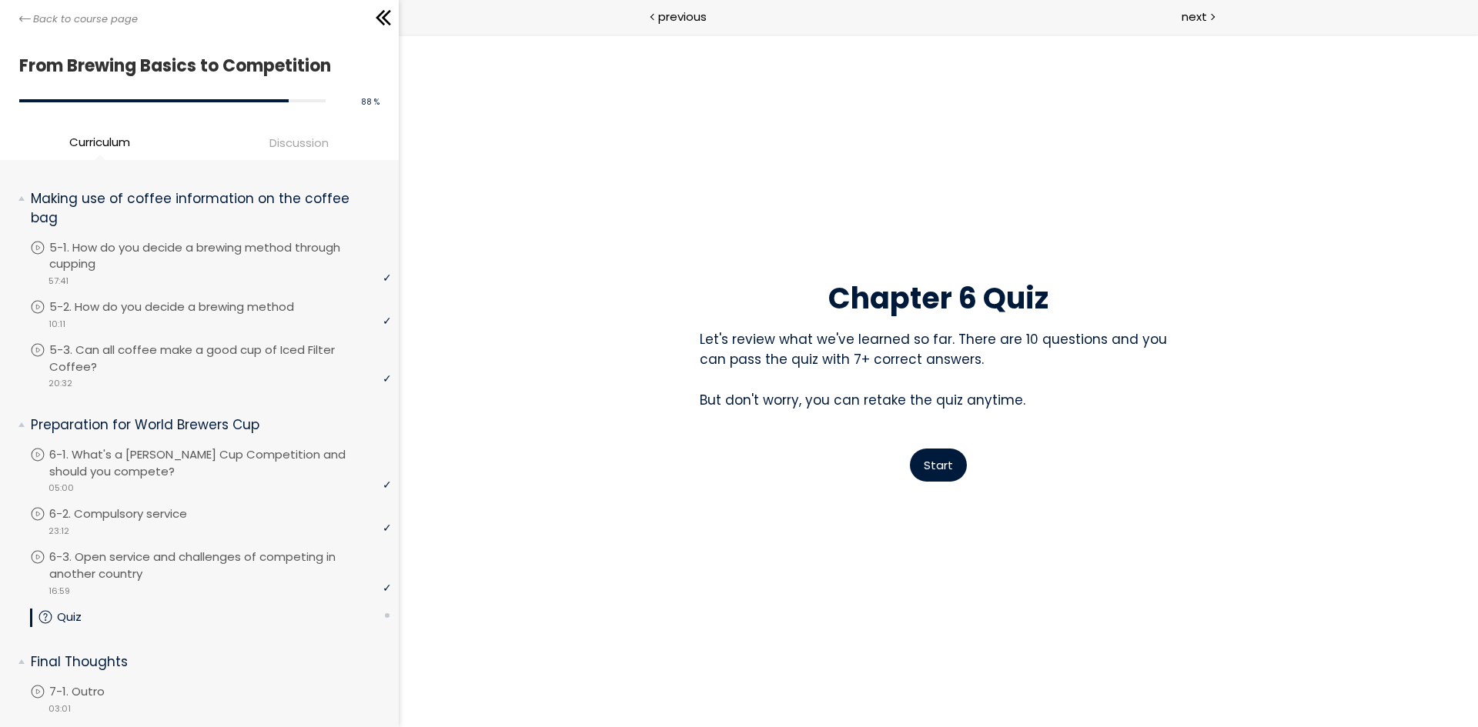
click at [930, 453] on button "Start" at bounding box center [938, 465] width 57 height 33
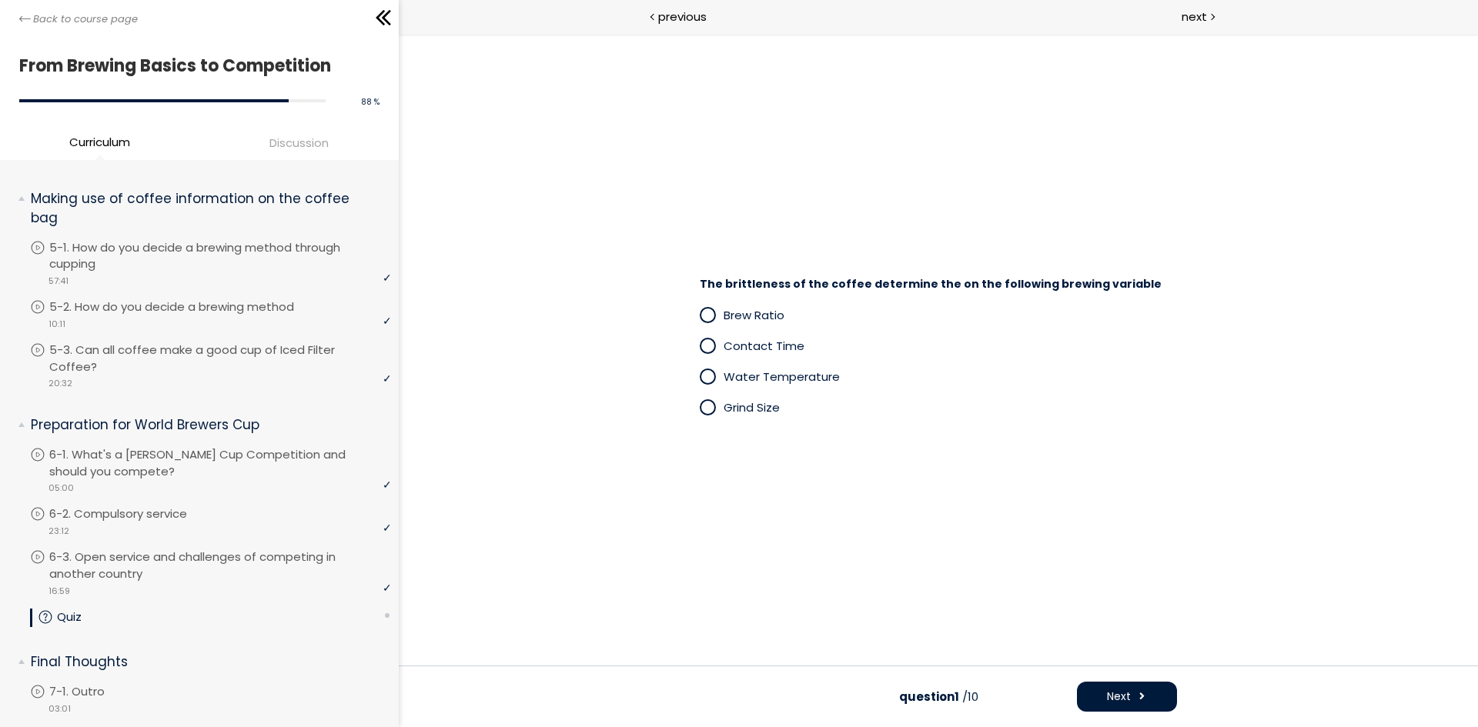
click at [739, 411] on span "Grind Size" at bounding box center [751, 407] width 56 height 16
click at [1111, 688] on button "Next" at bounding box center [1127, 697] width 100 height 30
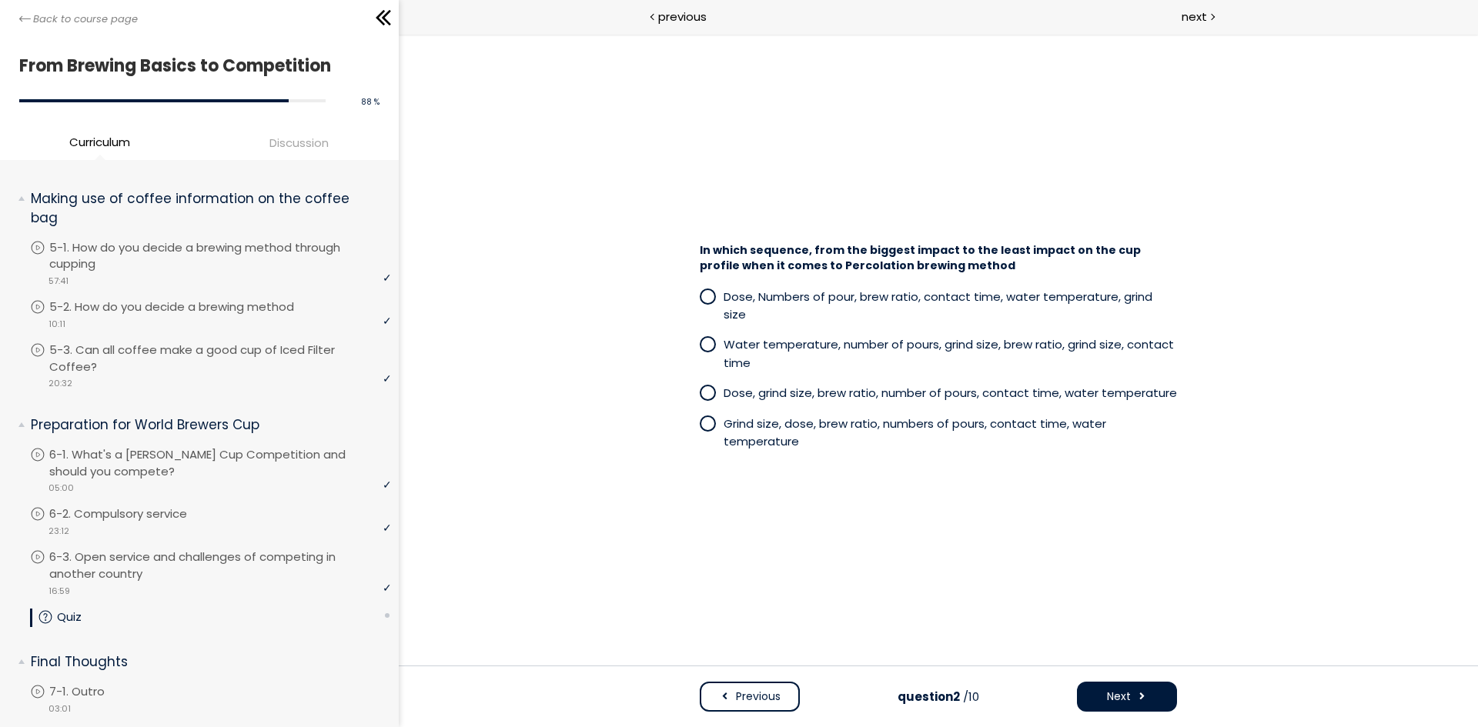
click at [709, 386] on span at bounding box center [707, 392] width 13 height 13
click at [1094, 707] on button "Next" at bounding box center [1127, 697] width 100 height 30
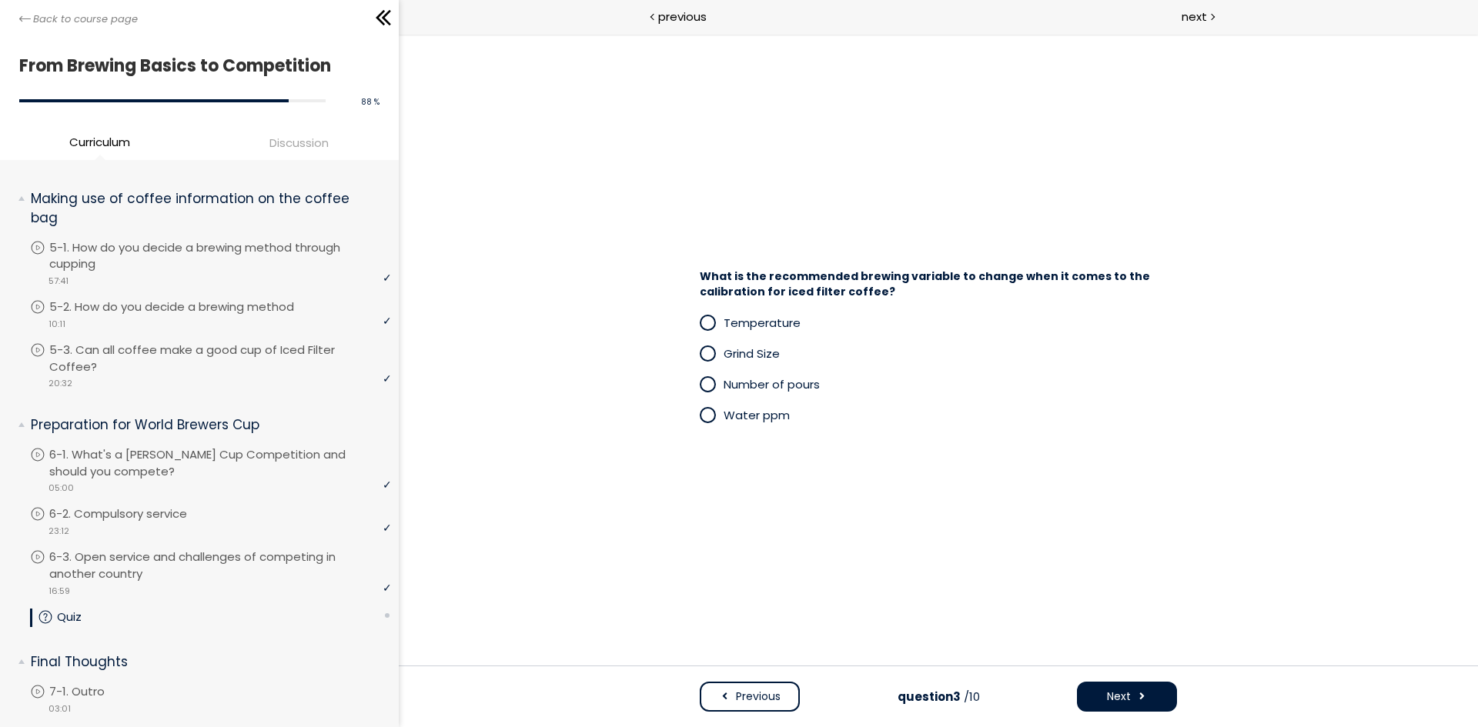
click at [740, 351] on span "Grind Size" at bounding box center [751, 354] width 56 height 16
click at [1099, 693] on button "Next" at bounding box center [1127, 697] width 100 height 30
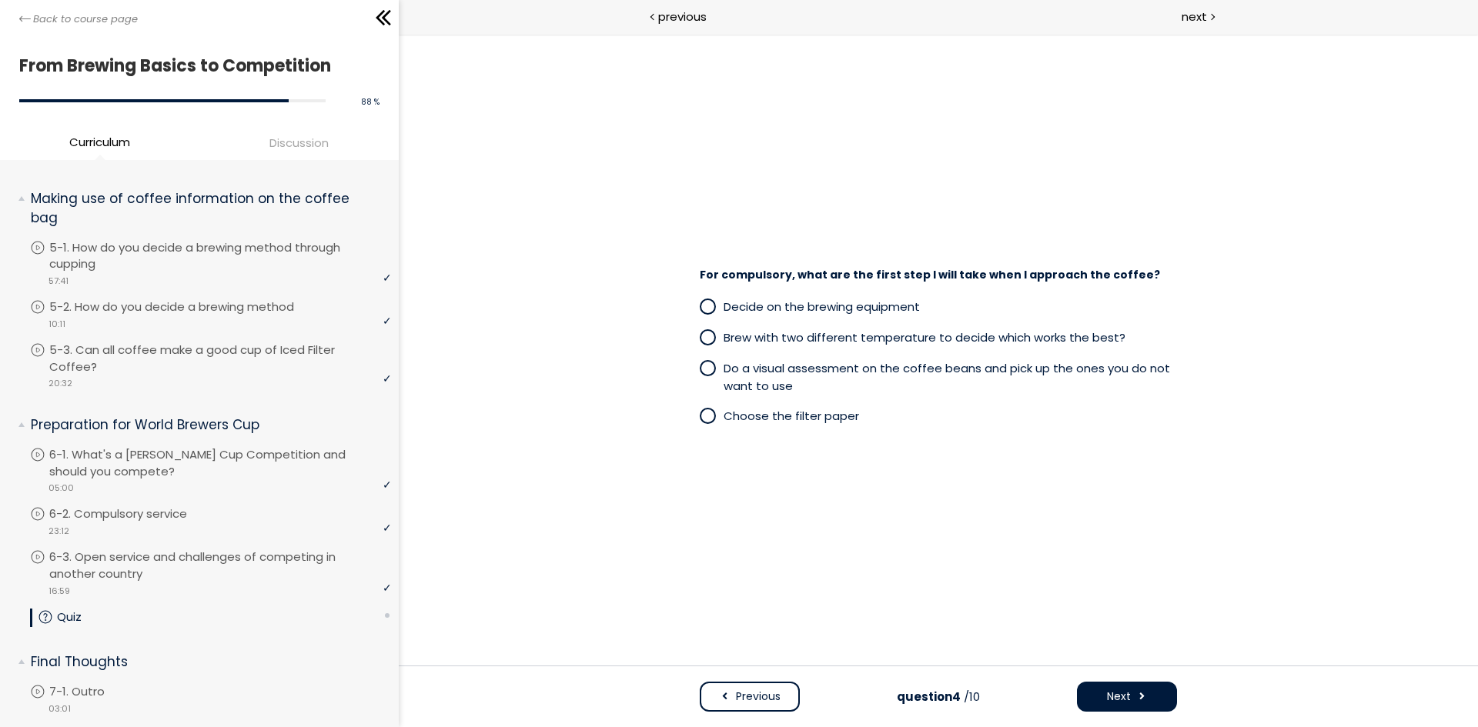
click at [898, 383] on p "Do a visual assessment on the coffee beans and pick up the ones you do not want…" at bounding box center [949, 377] width 453 height 36
click at [1126, 694] on span "Next" at bounding box center [1119, 697] width 24 height 16
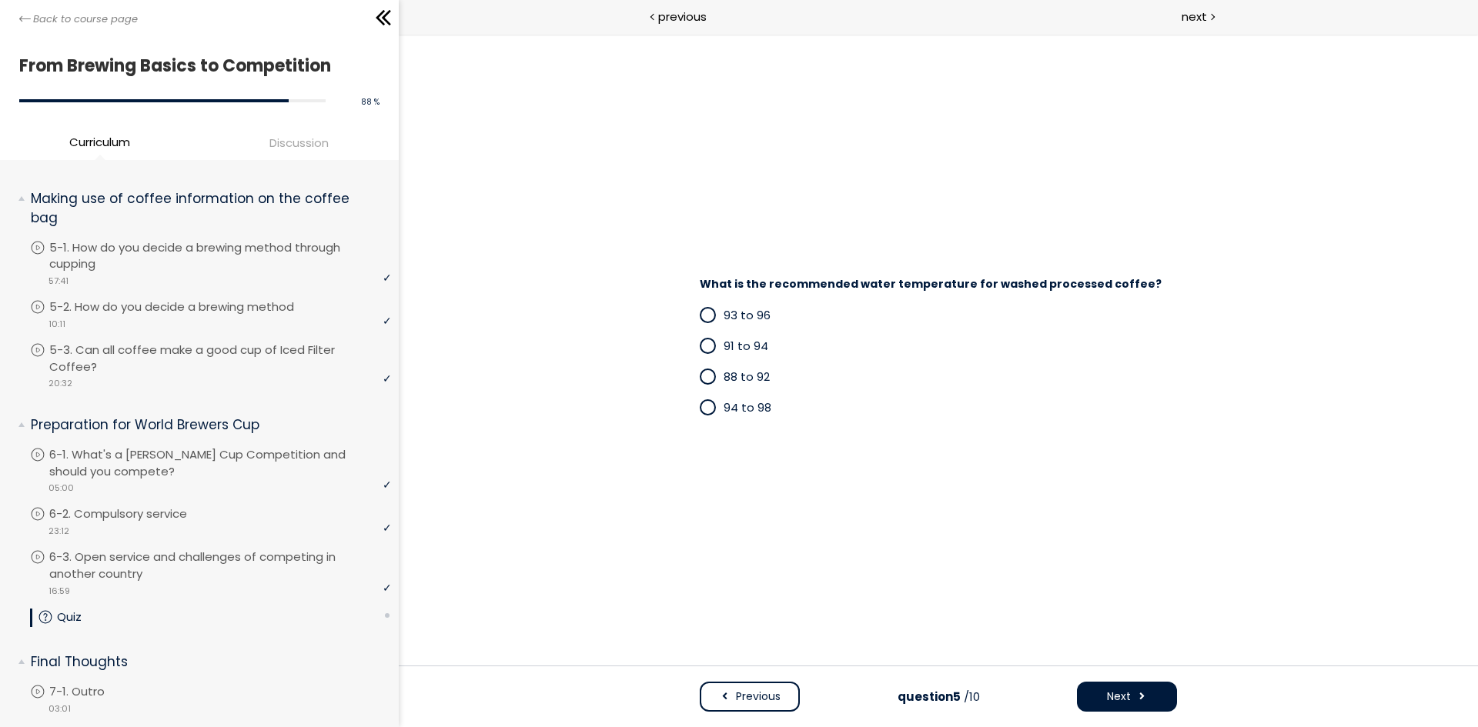
click at [755, 322] on span "93 to 96" at bounding box center [746, 315] width 47 height 16
click at [1108, 693] on span "Next" at bounding box center [1119, 697] width 24 height 16
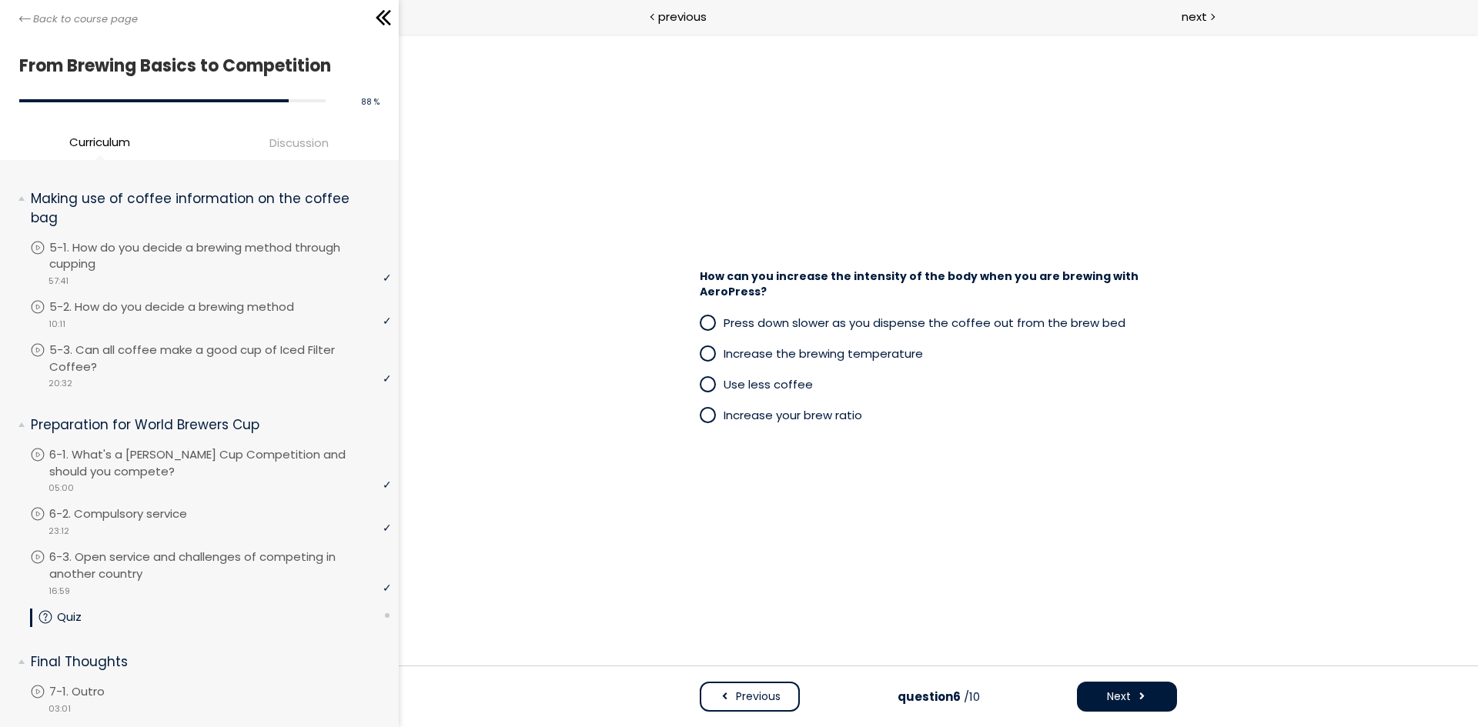
click at [875, 327] on span "Press down slower as you dispense the coffee out from the brew bed" at bounding box center [924, 323] width 402 height 16
click at [1128, 696] on span "Next" at bounding box center [1119, 697] width 24 height 16
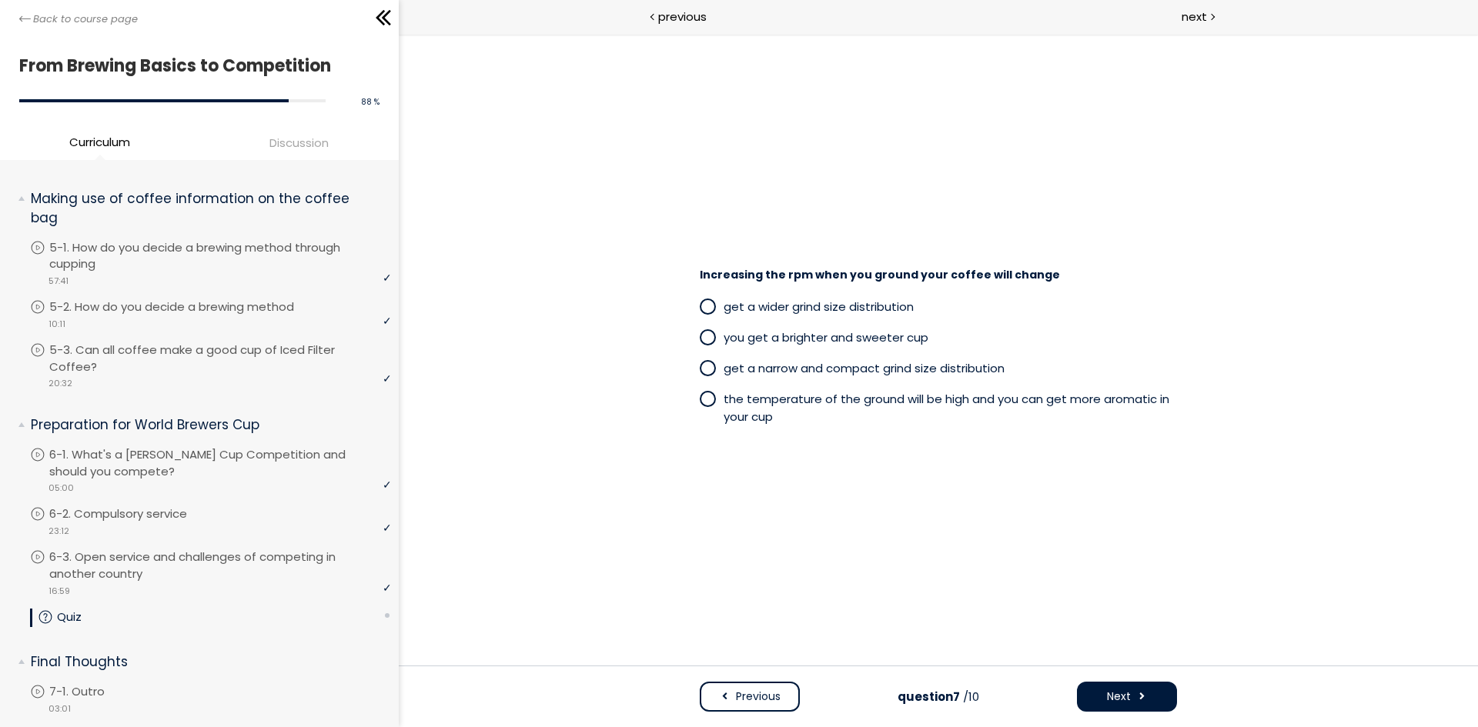
click at [843, 306] on span "get a wider grind size distribution" at bounding box center [818, 307] width 190 height 16
click at [1128, 702] on span "Next" at bounding box center [1119, 697] width 24 height 16
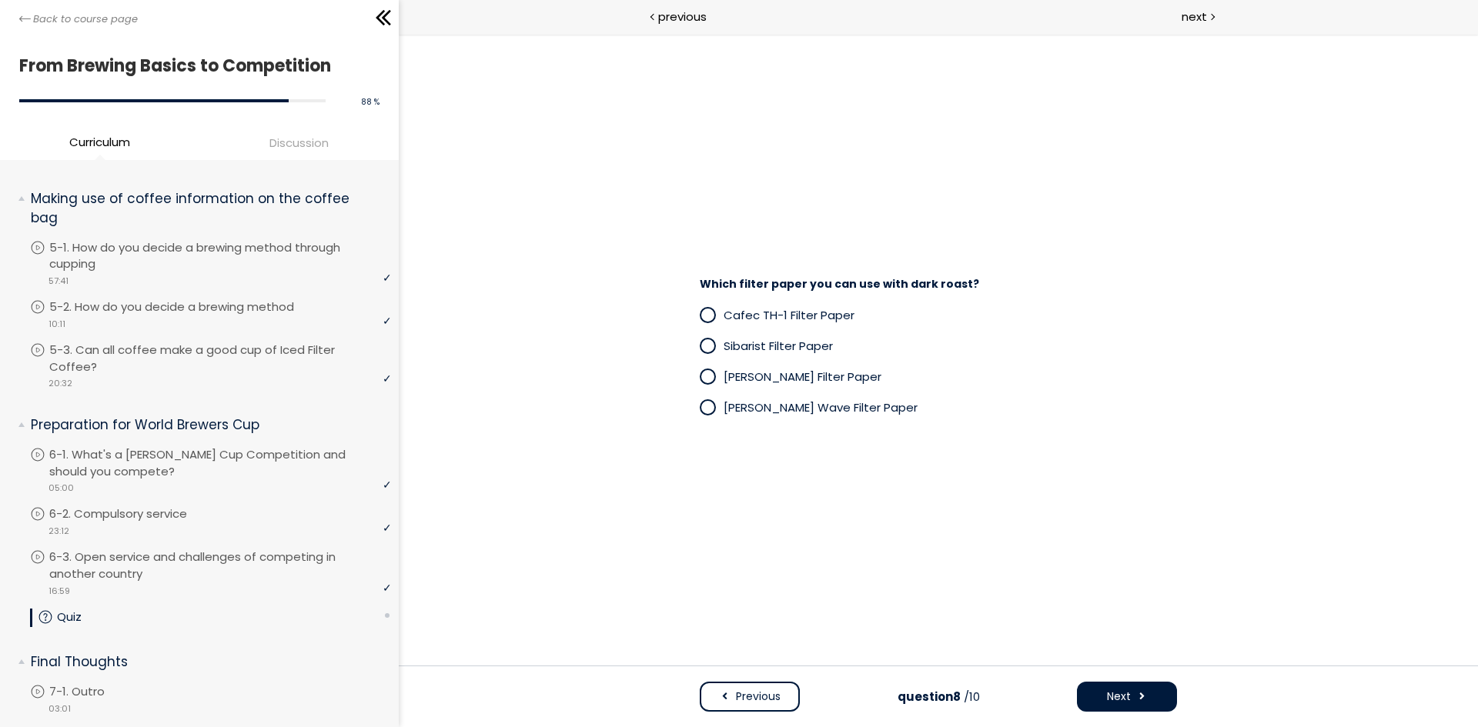
click at [804, 311] on span "Cafec TH-1 Filter Paper" at bounding box center [788, 315] width 131 height 16
click at [1128, 703] on span "Next" at bounding box center [1119, 697] width 24 height 16
click at [899, 342] on span "Aftertaste, body and the intensity of the cup" at bounding box center [853, 346] width 260 height 16
click at [1124, 691] on span "Next" at bounding box center [1119, 697] width 24 height 16
click at [799, 349] on span "increase the TDS in the cup" at bounding box center [801, 346] width 157 height 16
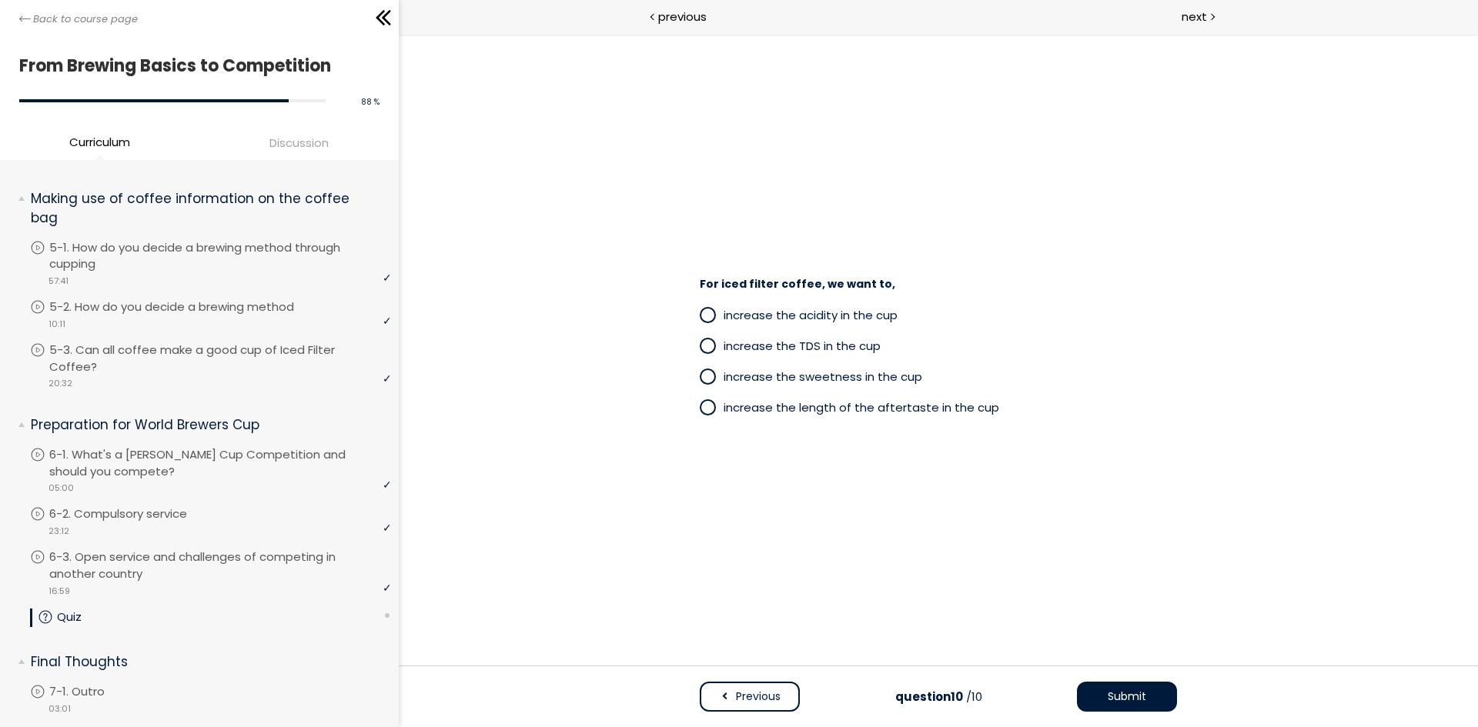
click at [1121, 703] on span "Submit" at bounding box center [1127, 697] width 38 height 16
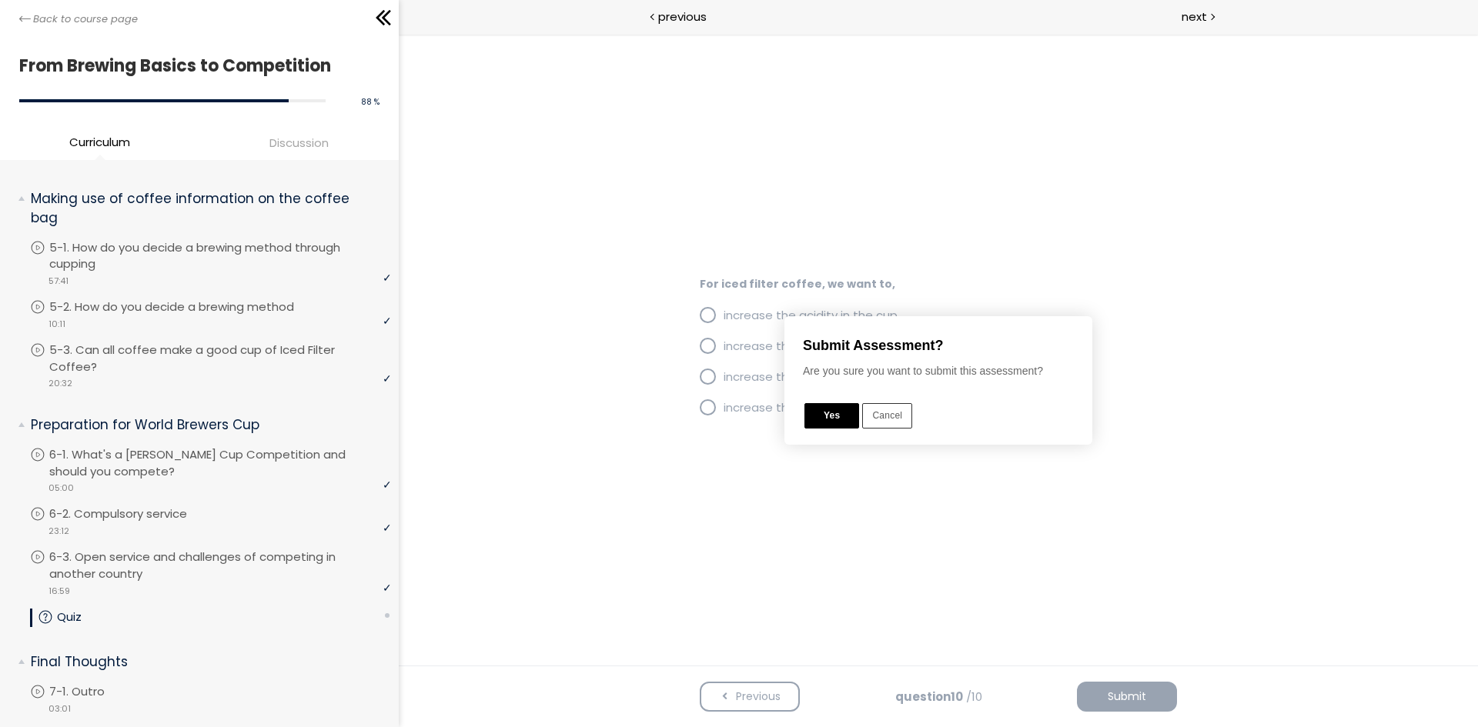
click at [827, 429] on div "Yes Cancel" at bounding box center [941, 416] width 276 height 28
click at [826, 416] on button "Yes" at bounding box center [831, 415] width 55 height 25
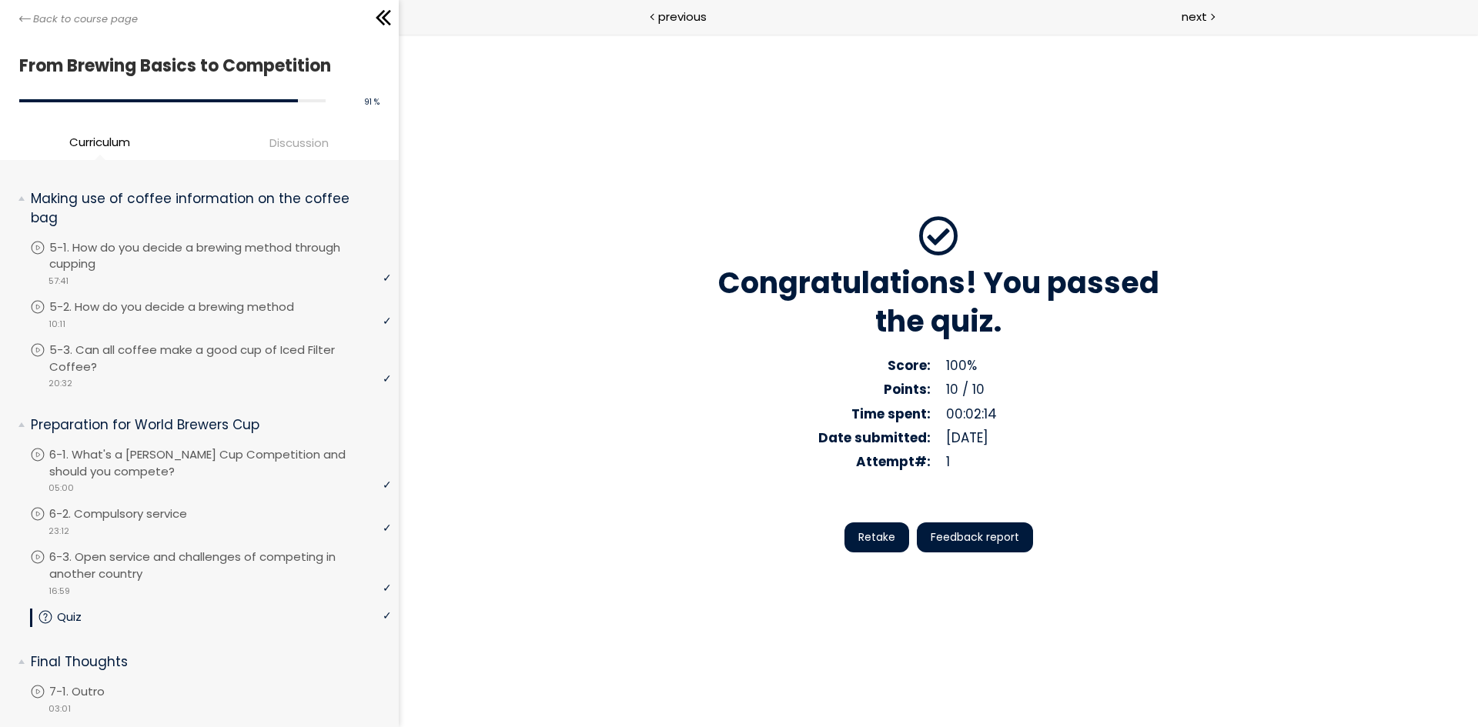
click at [999, 523] on button "Feedback report" at bounding box center [975, 538] width 116 height 30
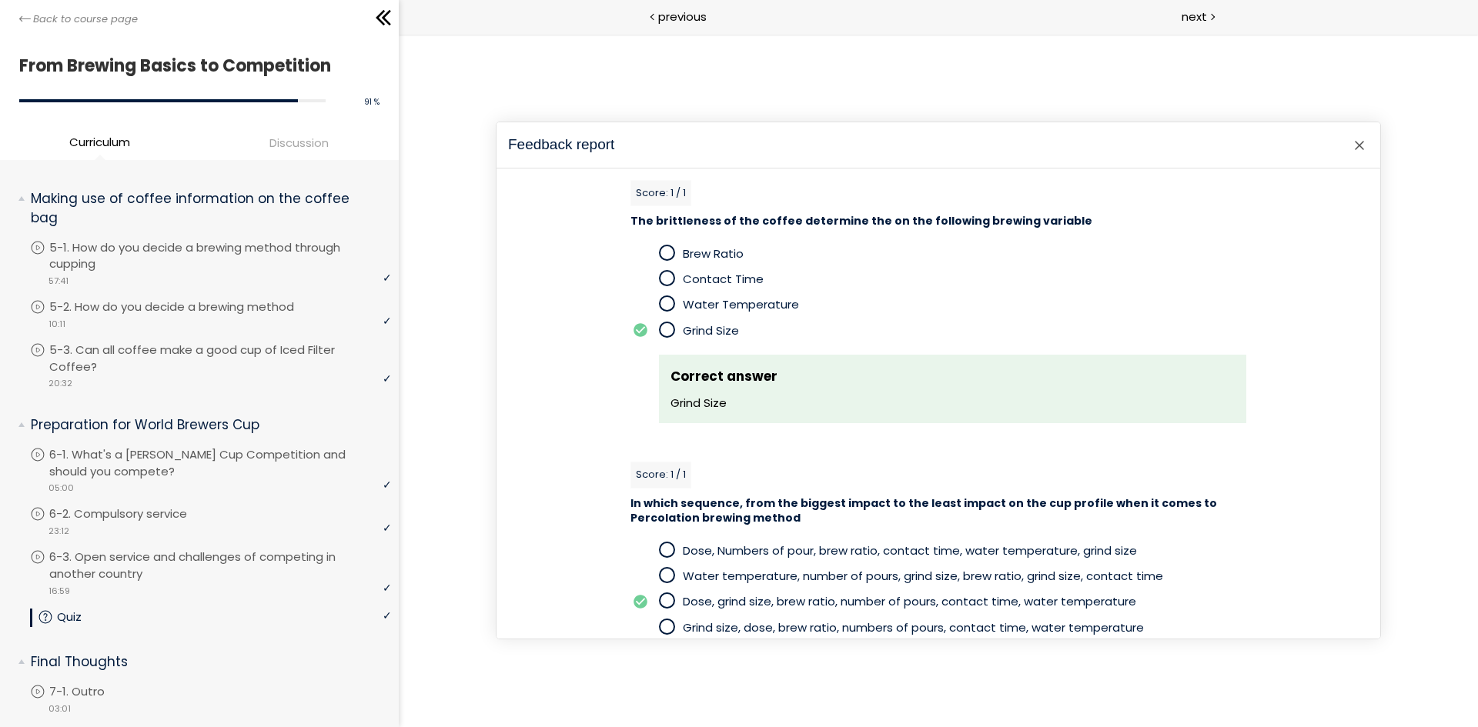
click at [1387, 122] on div at bounding box center [938, 380] width 1079 height 693
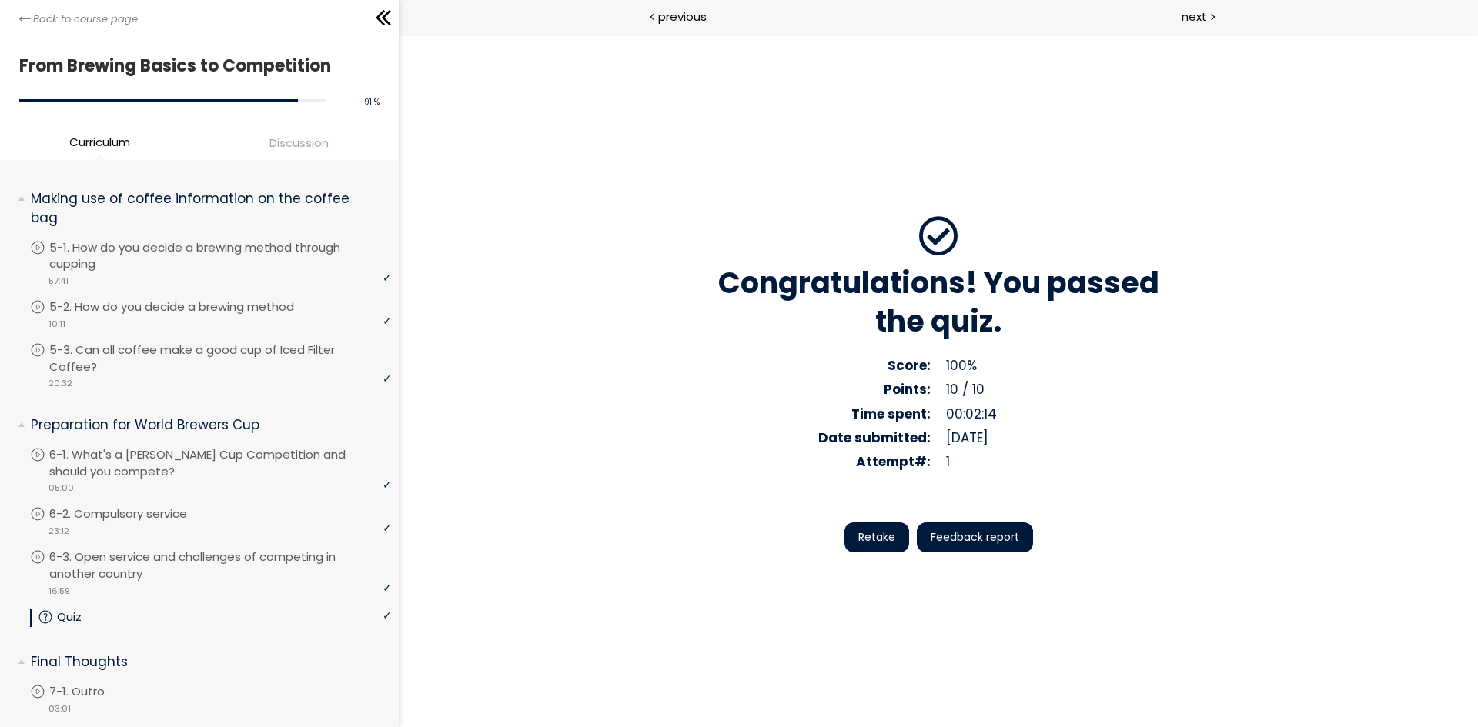
click at [1003, 535] on span "Feedback report" at bounding box center [975, 538] width 89 height 16
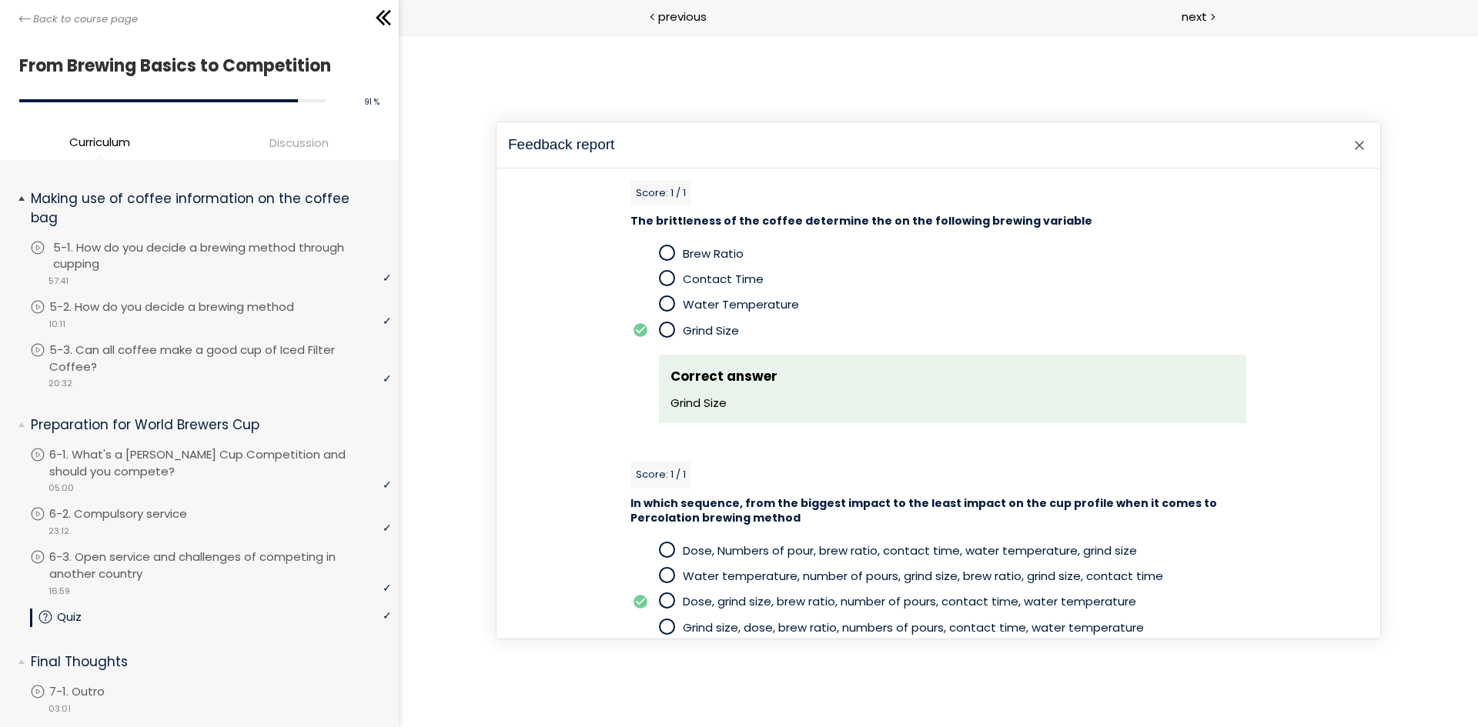
click at [329, 287] on li "You have to complete unit (5-1. How do you decide a brewing method through cupp…" at bounding box center [210, 269] width 361 height 60
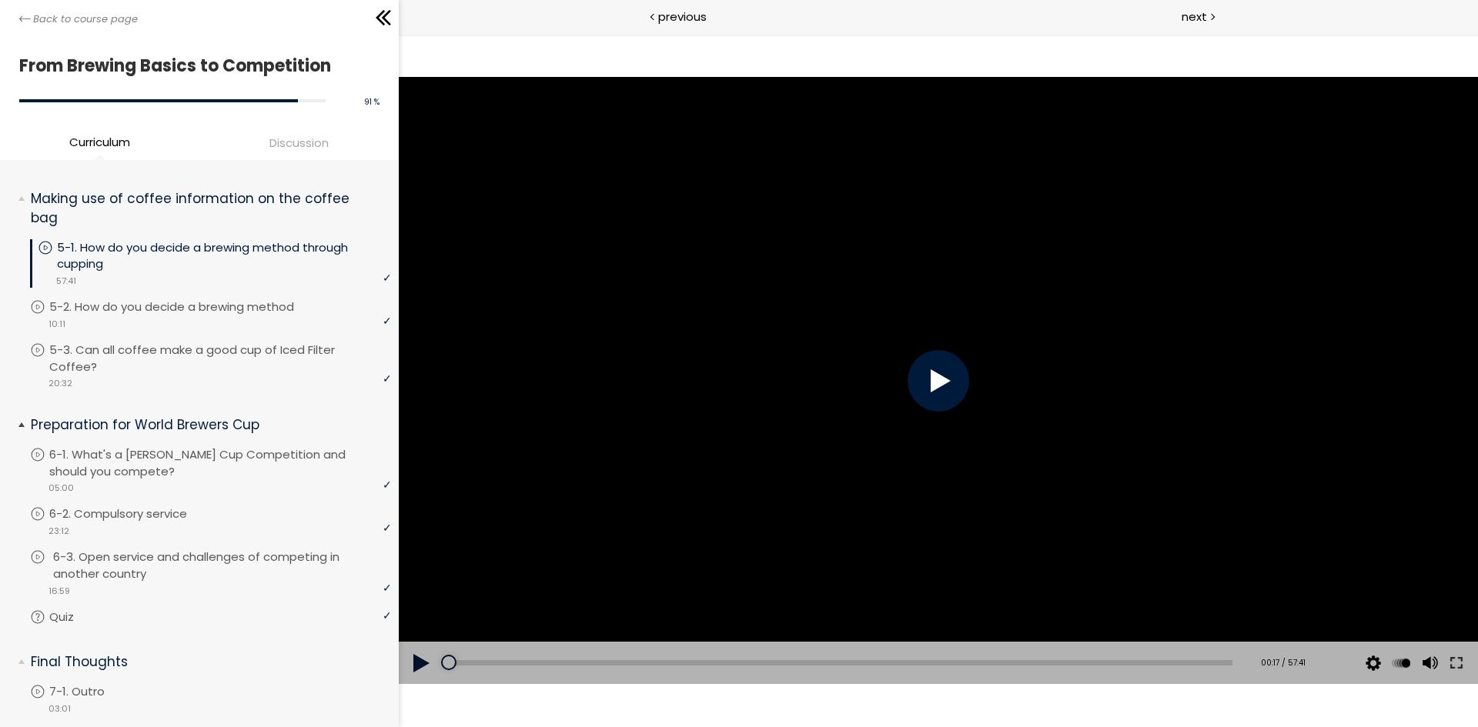
click at [188, 603] on li "You have to complete unit (6-3. Open service and challenges of competing in ano…" at bounding box center [210, 579] width 361 height 60
click at [173, 625] on div "Exam" at bounding box center [210, 626] width 361 height 2
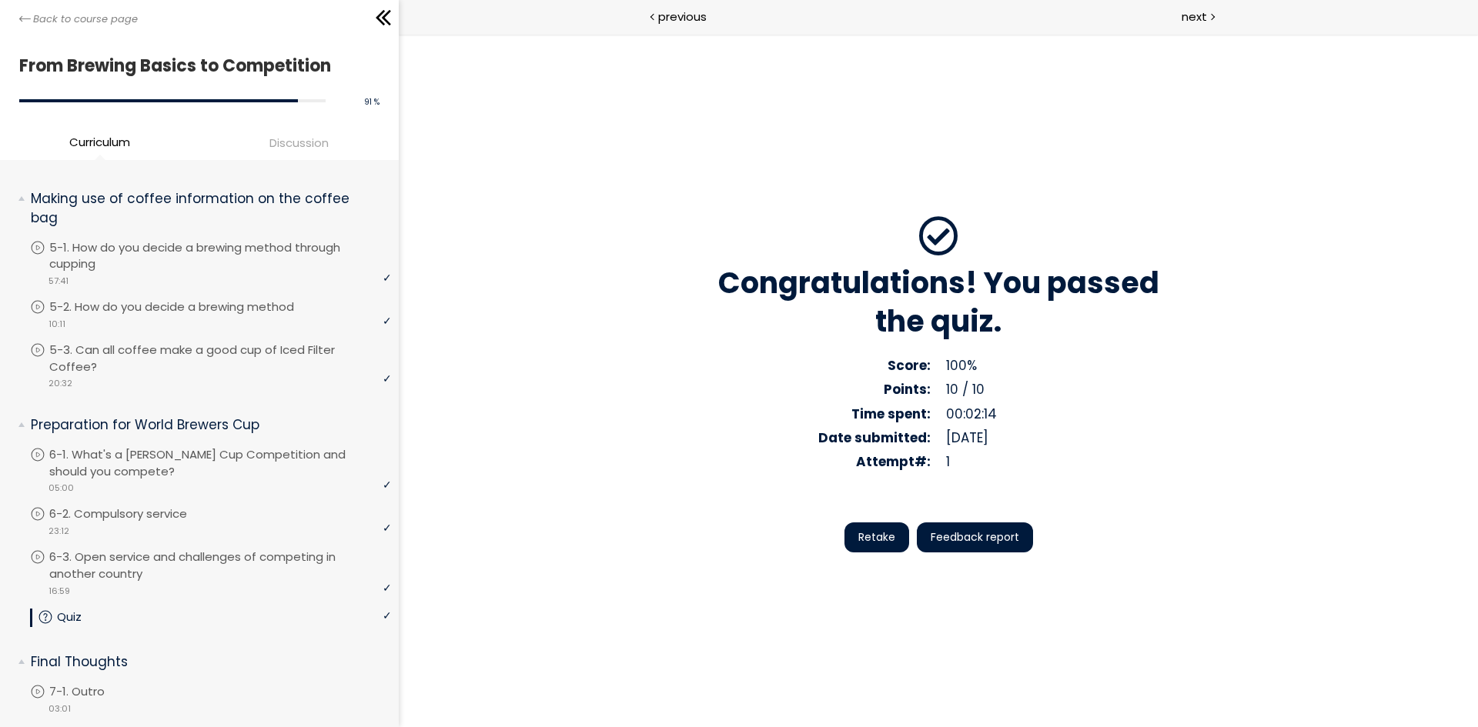
click at [995, 535] on span "Feedback report" at bounding box center [975, 538] width 89 height 16
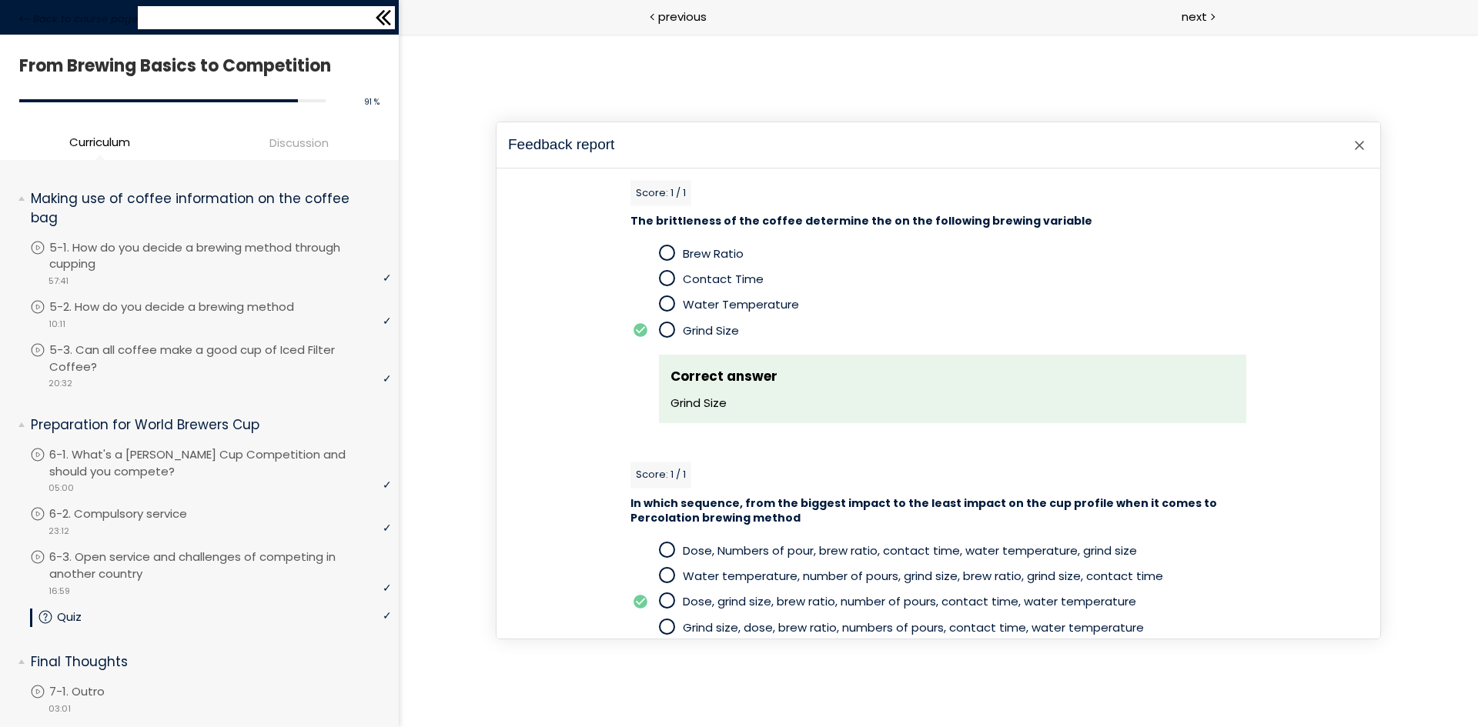
drag, startPoint x: 382, startPoint y: 10, endPoint x: 532, endPoint y: 139, distance: 198.1
click at [382, 10] on icon at bounding box center [383, 17] width 23 height 23
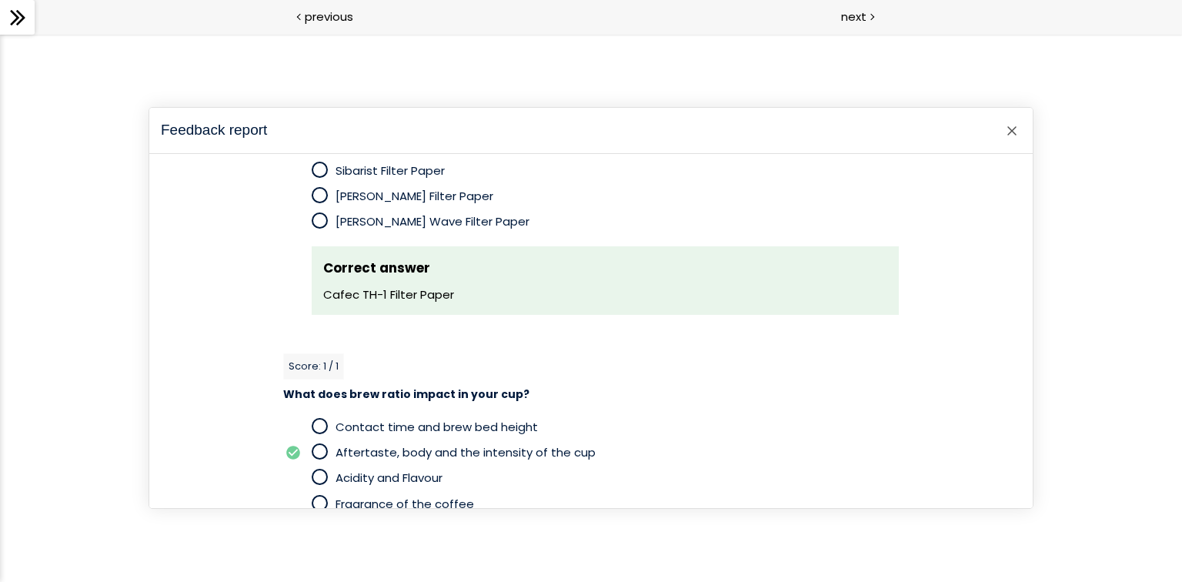
scroll to position [2070, 0]
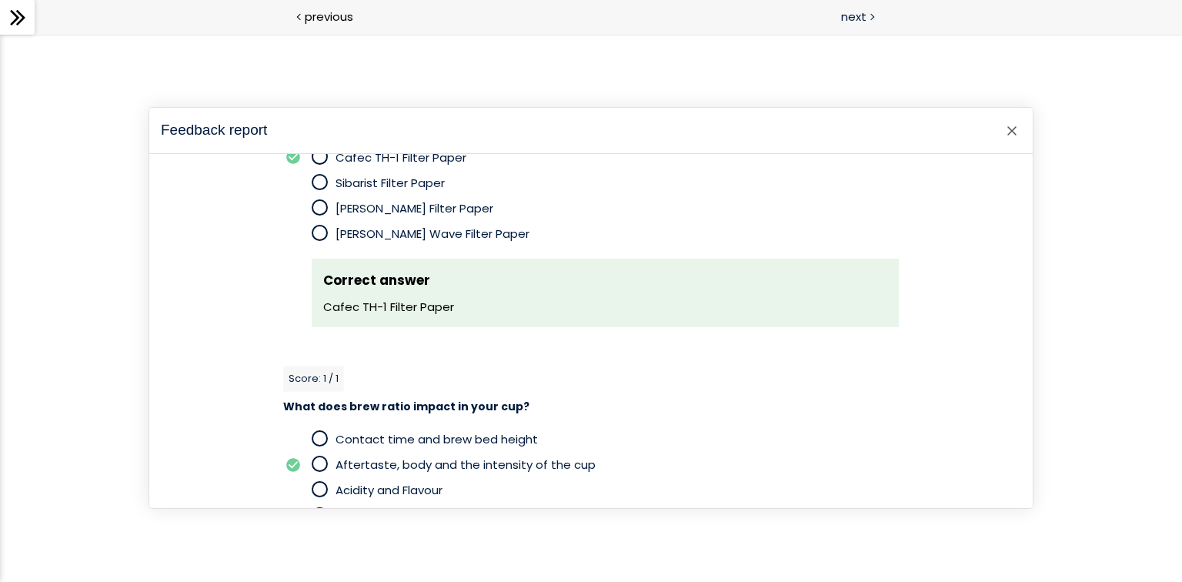
click at [872, 14] on div at bounding box center [871, 15] width 5 height 19
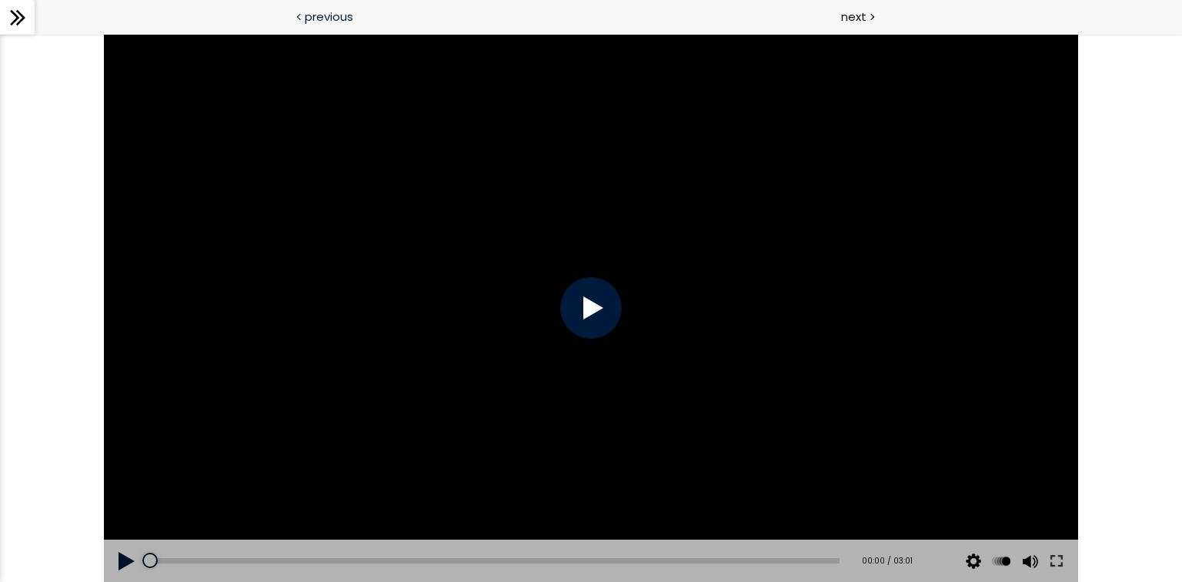
click at [332, 16] on span "previous" at bounding box center [329, 17] width 48 height 18
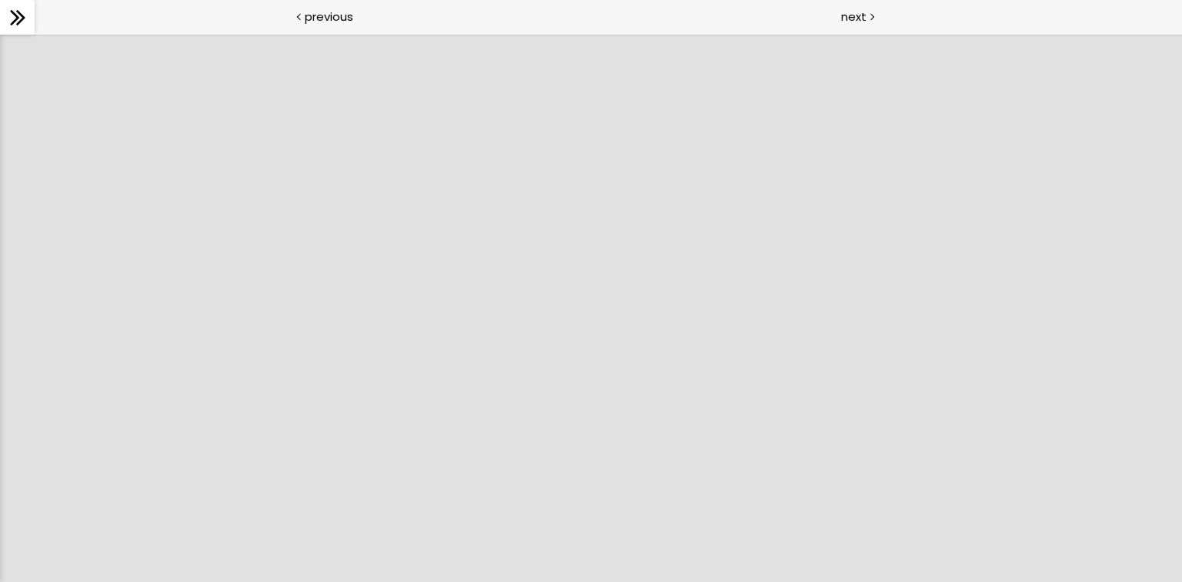
click at [24, 17] on icon at bounding box center [20, 17] width 9 height 15
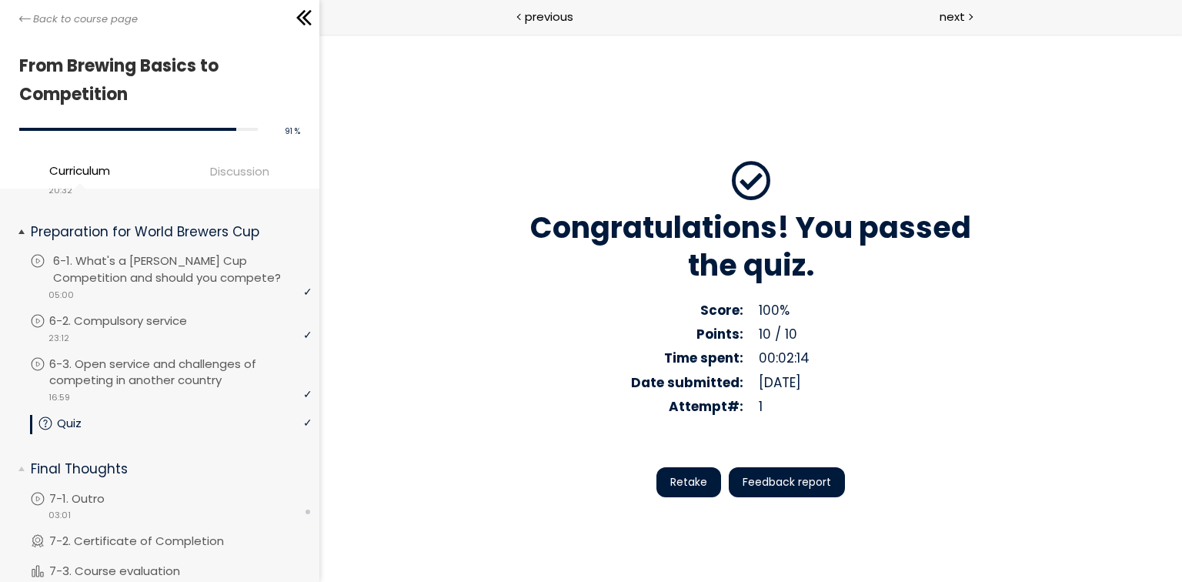
scroll to position [1712, 0]
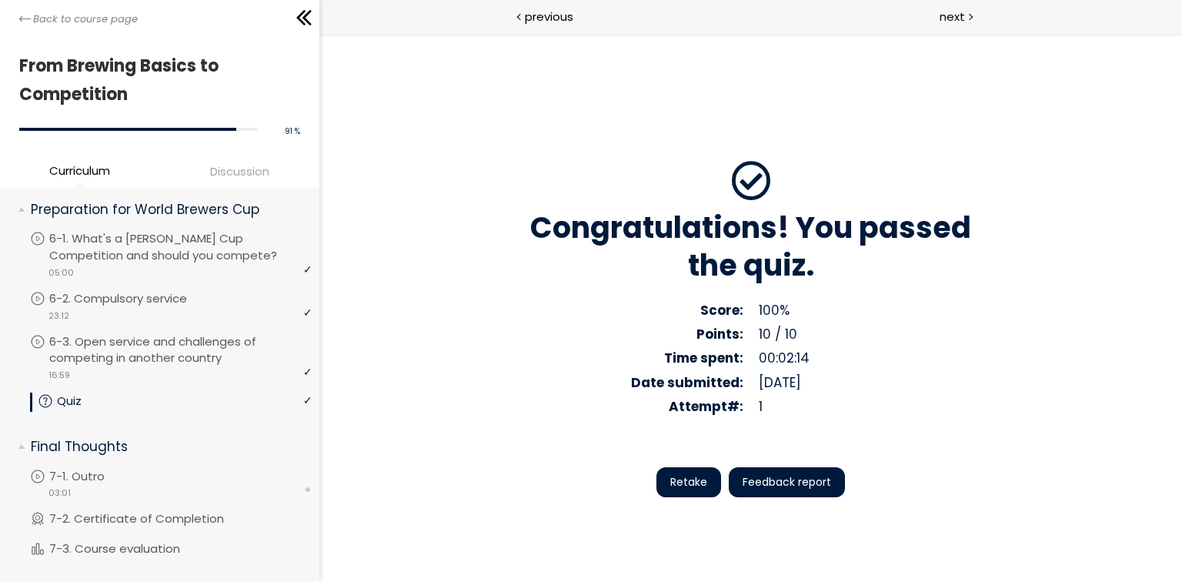
drag, startPoint x: 595, startPoint y: 237, endPoint x: 395, endPoint y: 216, distance: 201.3
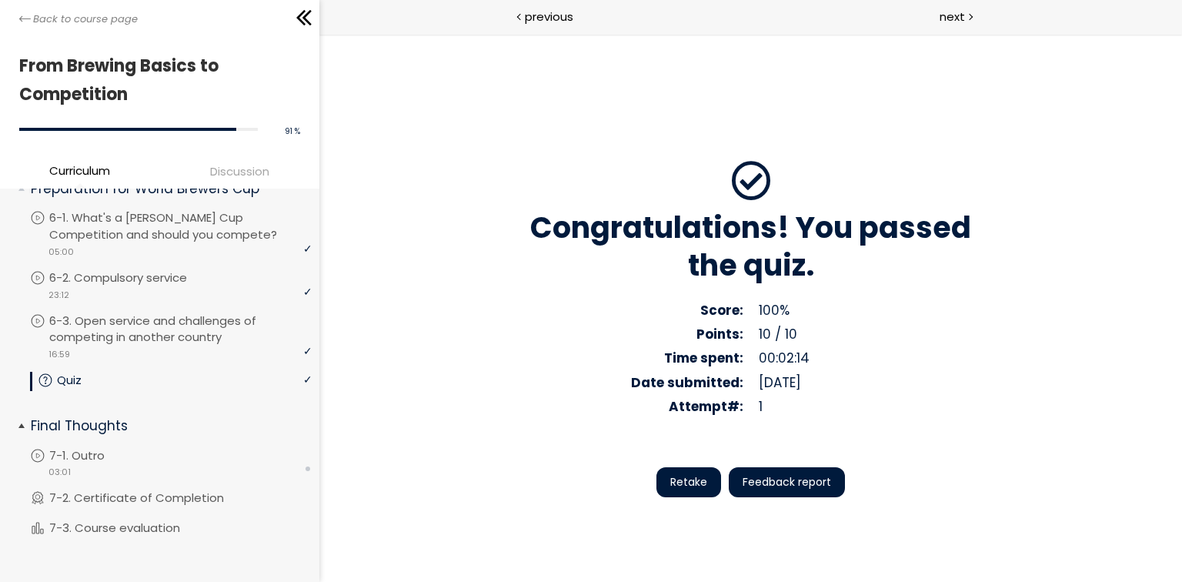
scroll to position [1749, 0]
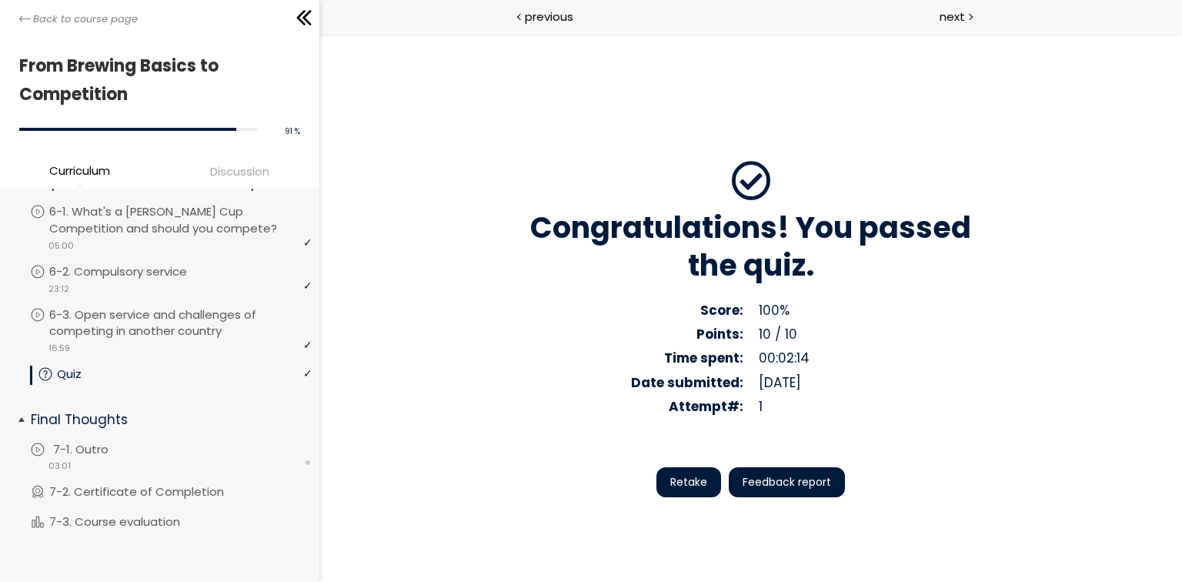
click at [127, 451] on p "7-1. Outro" at bounding box center [96, 449] width 86 height 17
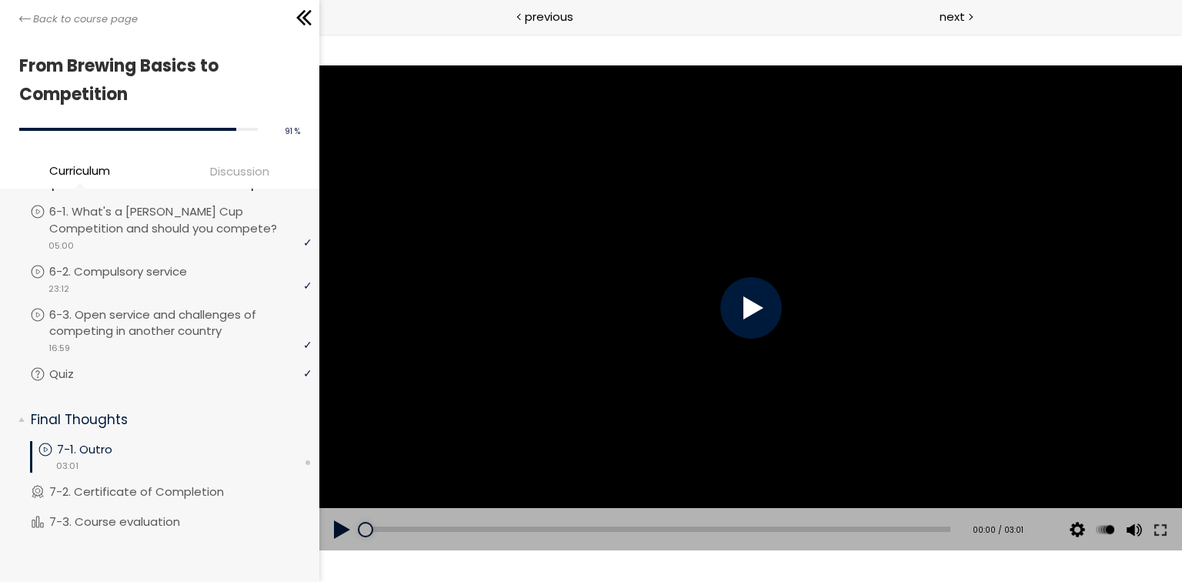
click at [754, 301] on div at bounding box center [751, 308] width 62 height 62
click at [1161, 533] on button at bounding box center [1160, 529] width 28 height 43
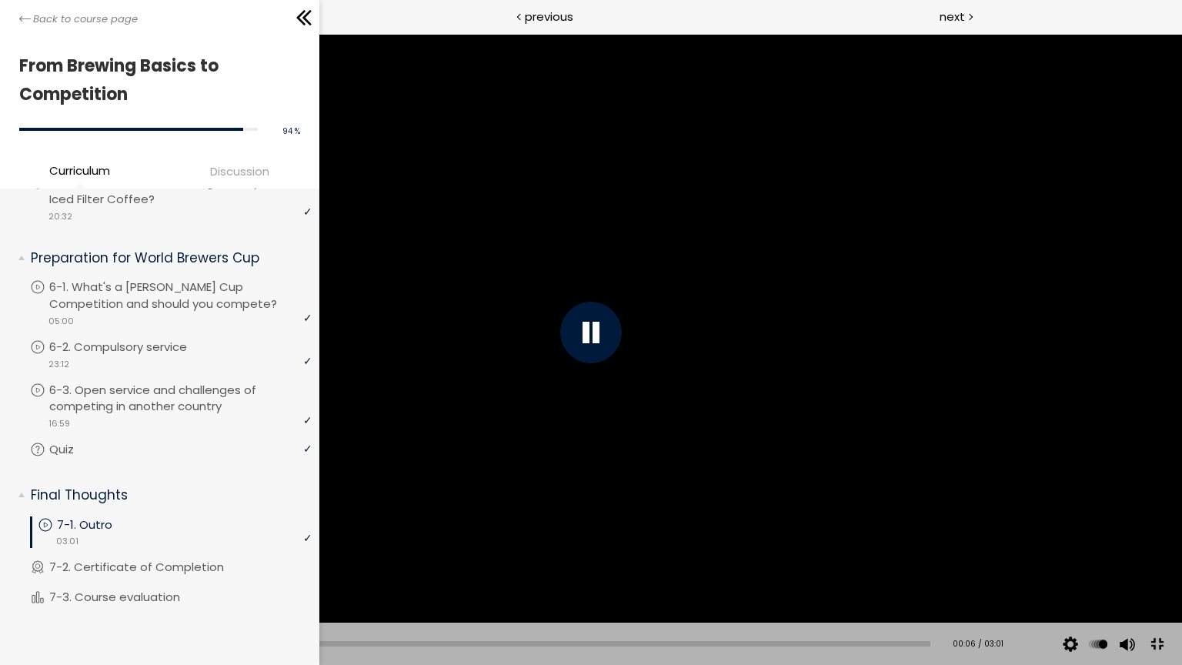
click at [1154, 642] on button at bounding box center [1157, 644] width 35 height 35
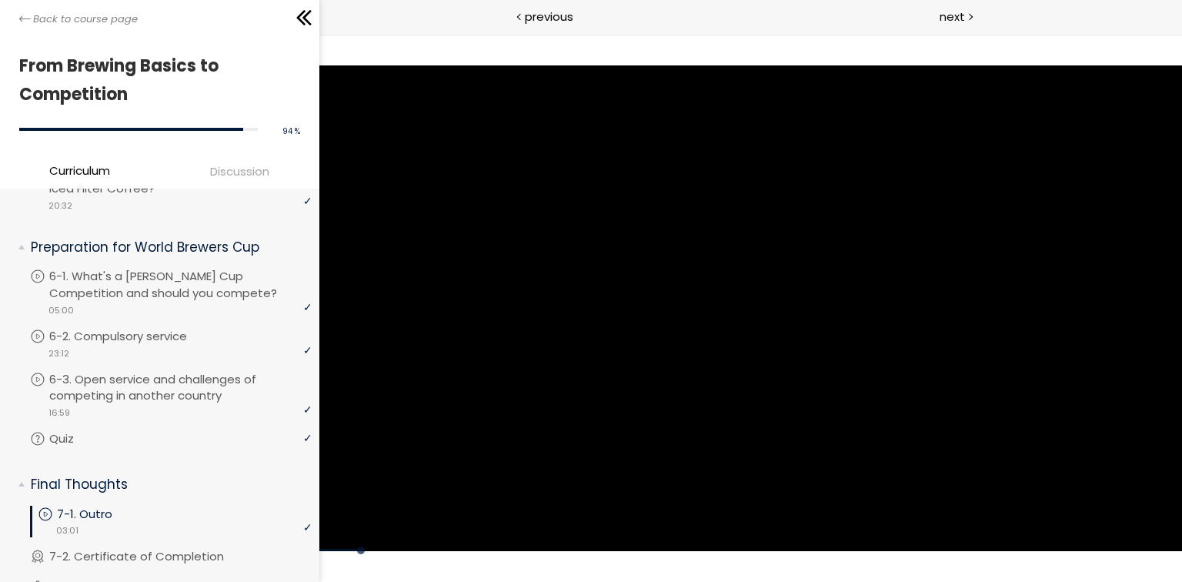
click at [825, 560] on div "Click for sound @keyframes VOLUME_SMALL_WAVE_FLASH { 0% { opacity: 0; } 33% { o…" at bounding box center [750, 308] width 863 height 548
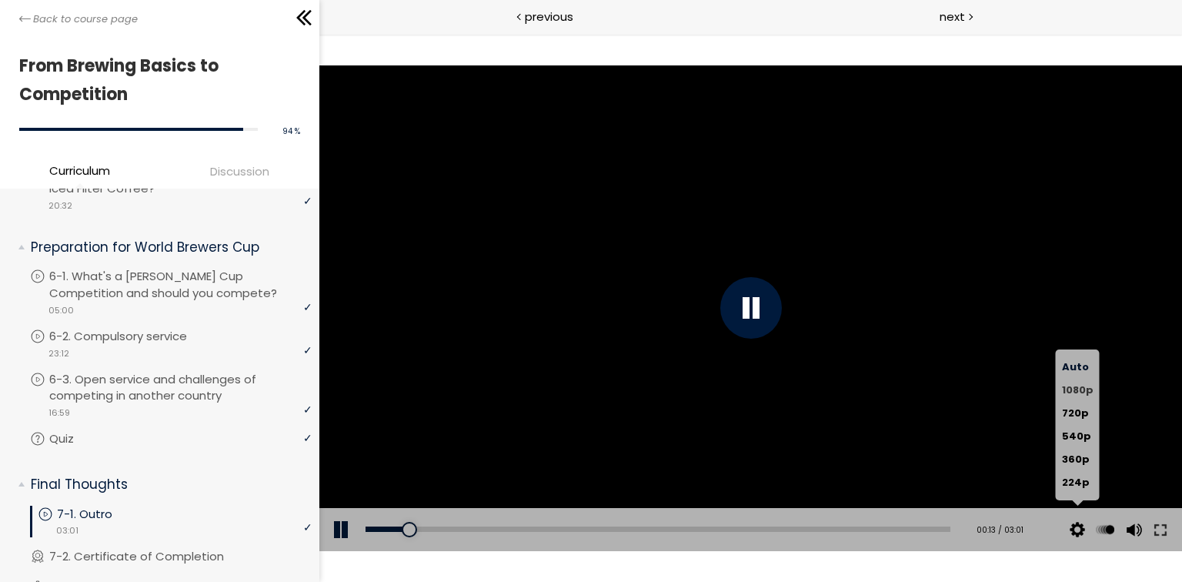
click at [1074, 396] on span "1080p" at bounding box center [1077, 390] width 32 height 15
click at [1158, 526] on button at bounding box center [1160, 529] width 28 height 43
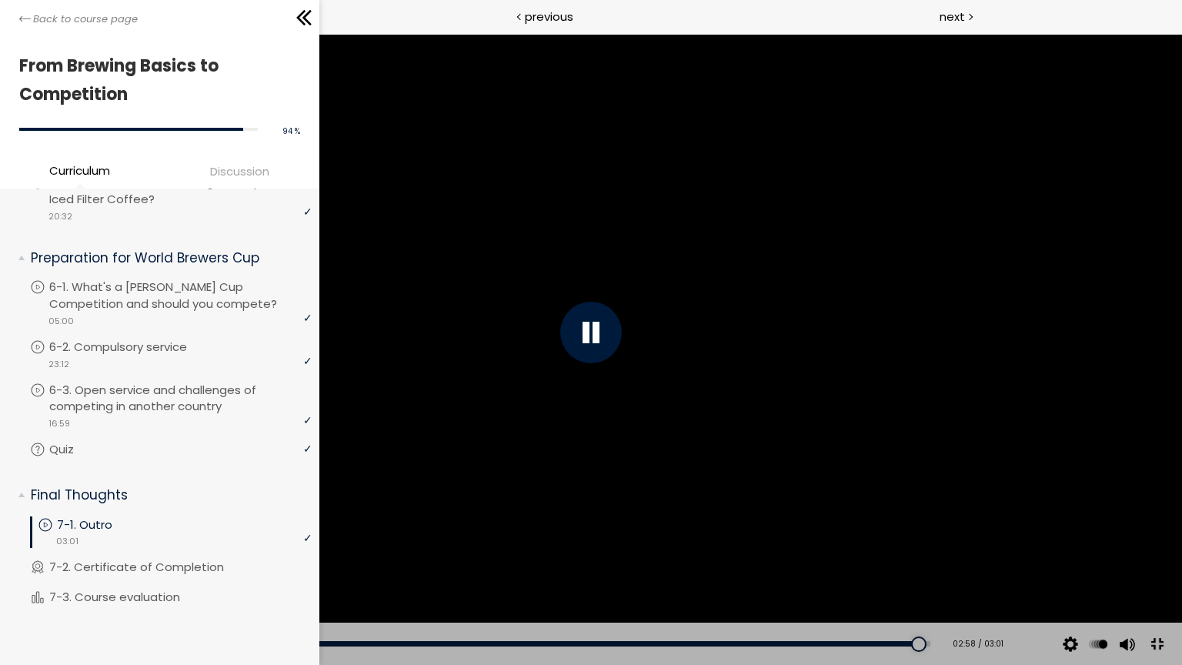
click at [1158, 646] on button at bounding box center [1157, 644] width 35 height 35
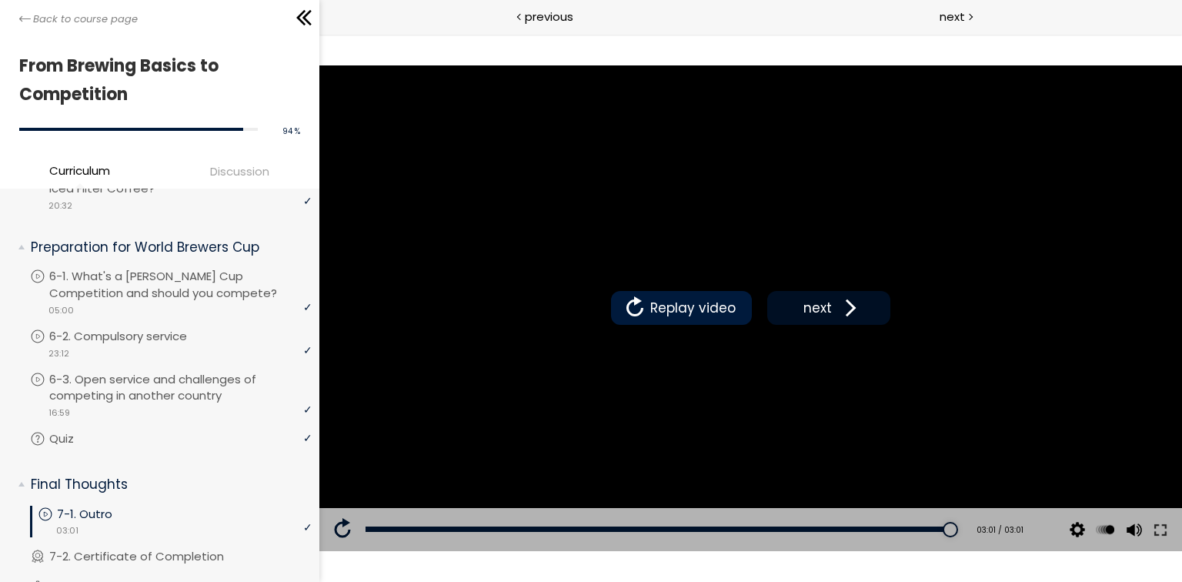
click at [842, 308] on span at bounding box center [846, 307] width 23 height 23
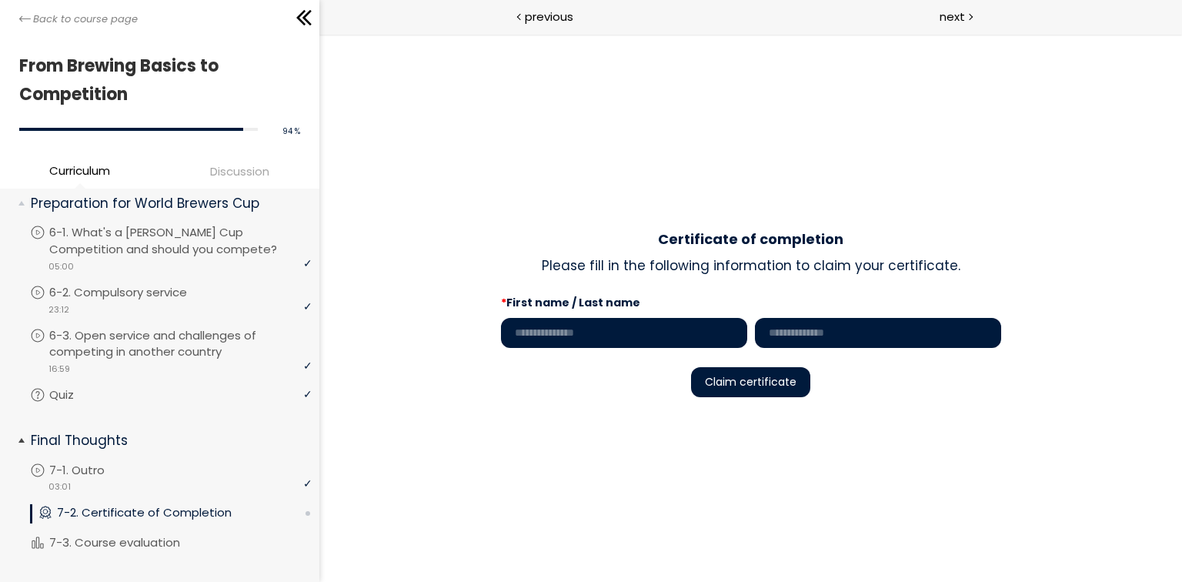
scroll to position [1757, 0]
